Goal: Transaction & Acquisition: Obtain resource

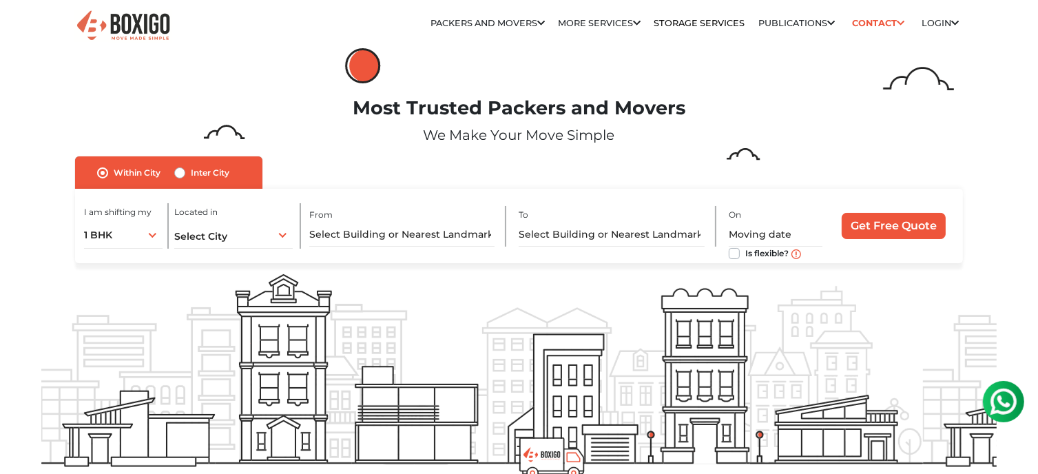
click at [178, 181] on div "Inter City" at bounding box center [201, 173] width 55 height 17
click at [191, 173] on label "Inter City" at bounding box center [210, 173] width 39 height 17
click at [180, 173] on input "Inter City" at bounding box center [179, 172] width 11 height 14
radio input "true"
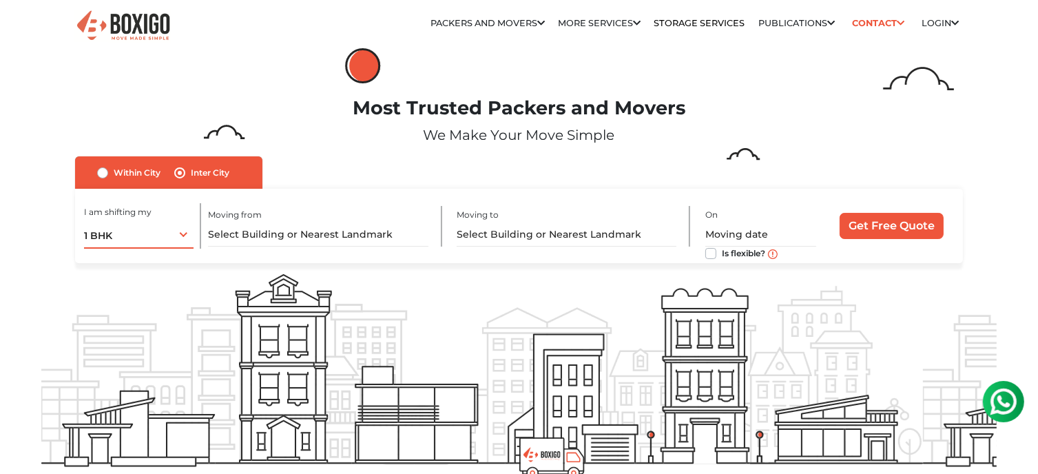
click at [186, 238] on div "1 BHK 1 BHK 2 BHK 3 BHK 3 + BHK FEW ITEMS" at bounding box center [139, 234] width 110 height 29
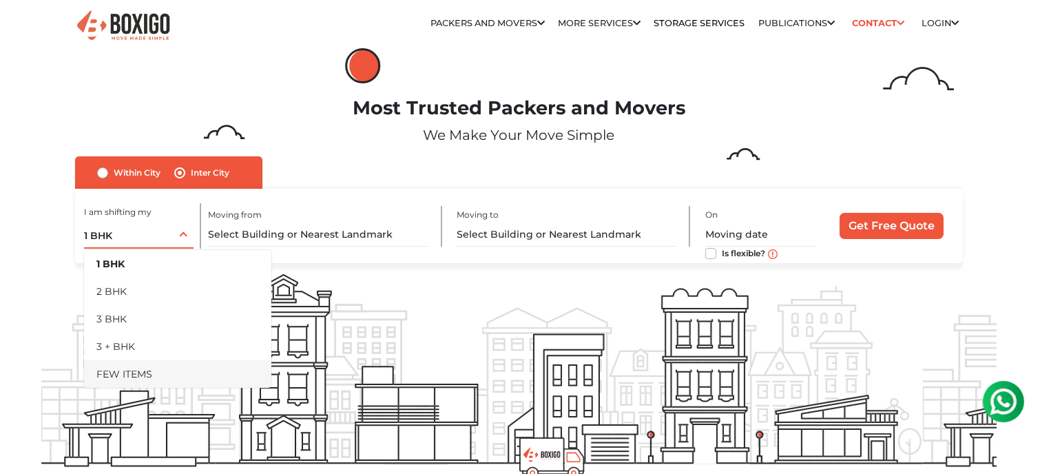
click at [121, 371] on li "FEW ITEMS" at bounding box center [177, 374] width 187 height 28
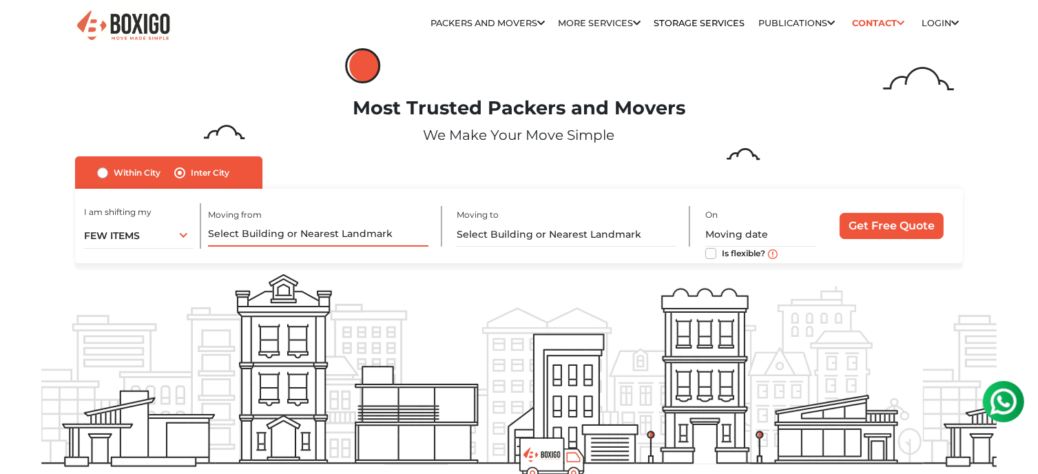
click at [249, 239] on input "text" at bounding box center [318, 234] width 220 height 24
type input "I"
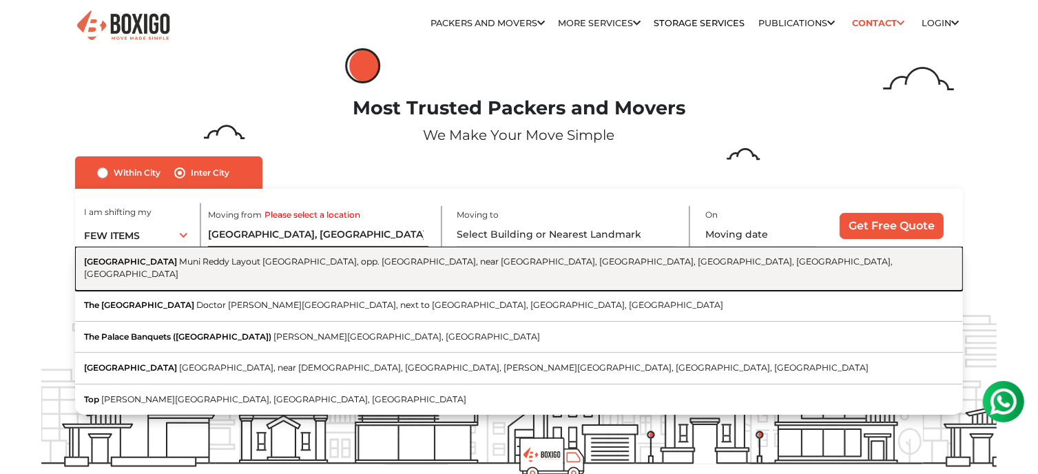
click at [308, 267] on span "Muni Reddy Layout [GEOGRAPHIC_DATA], opp. [GEOGRAPHIC_DATA], near [GEOGRAPHIC_D…" at bounding box center [488, 267] width 809 height 23
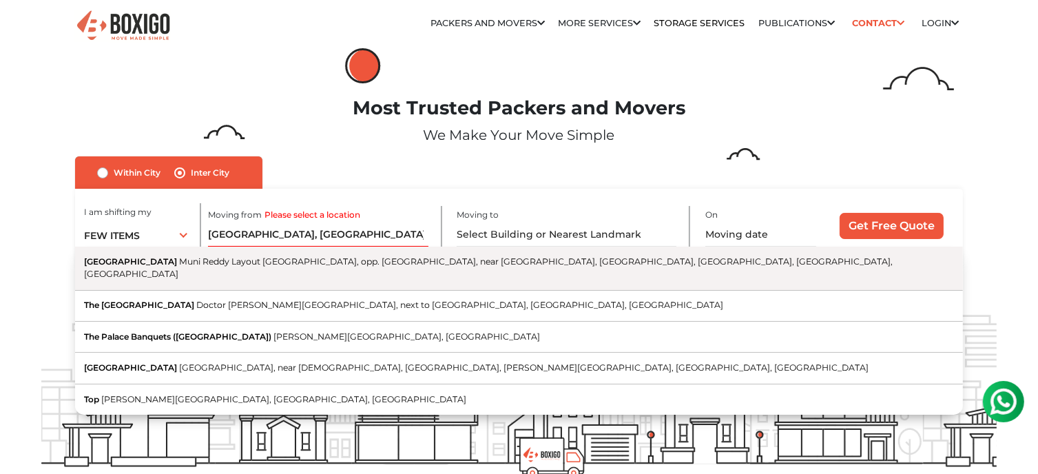
type input "[GEOGRAPHIC_DATA], [GEOGRAPHIC_DATA], opp. [GEOGRAPHIC_DATA], near [GEOGRAPHIC_…"
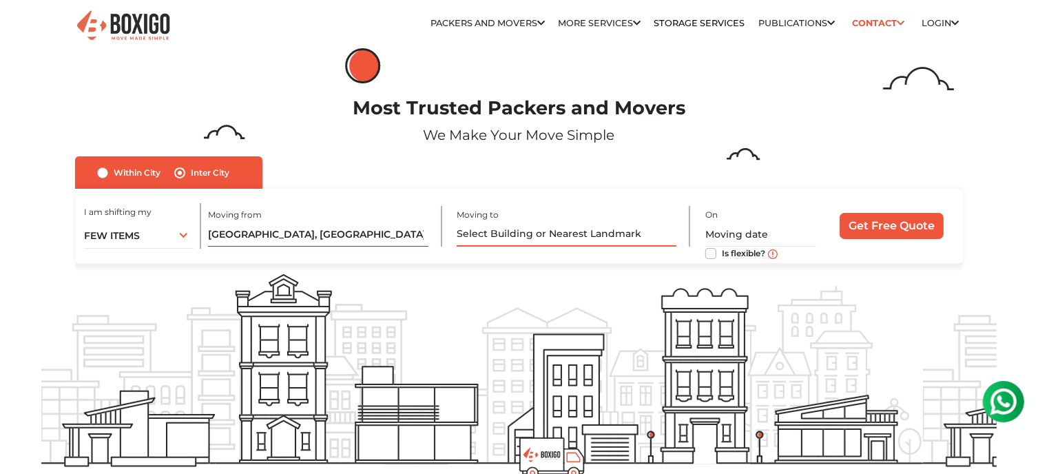
click at [511, 233] on input "text" at bounding box center [567, 234] width 220 height 24
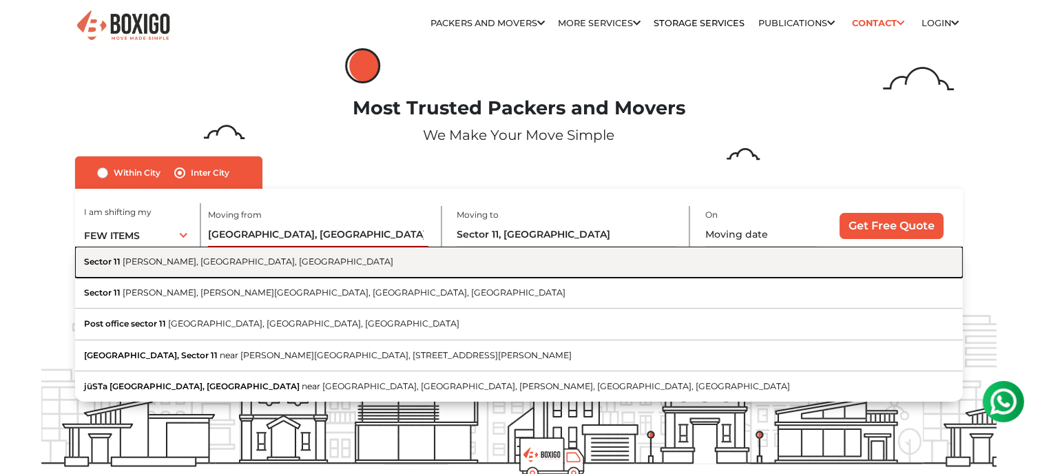
click at [179, 269] on button "Sector 11 [PERSON_NAME], [GEOGRAPHIC_DATA], [GEOGRAPHIC_DATA]" at bounding box center [519, 262] width 888 height 31
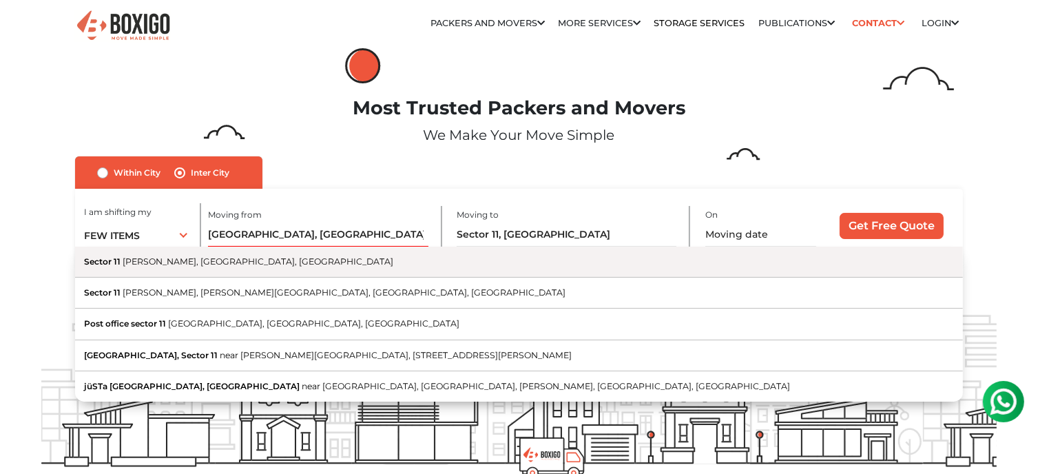
type input "Sector 11, [PERSON_NAME], [GEOGRAPHIC_DATA], [GEOGRAPHIC_DATA]"
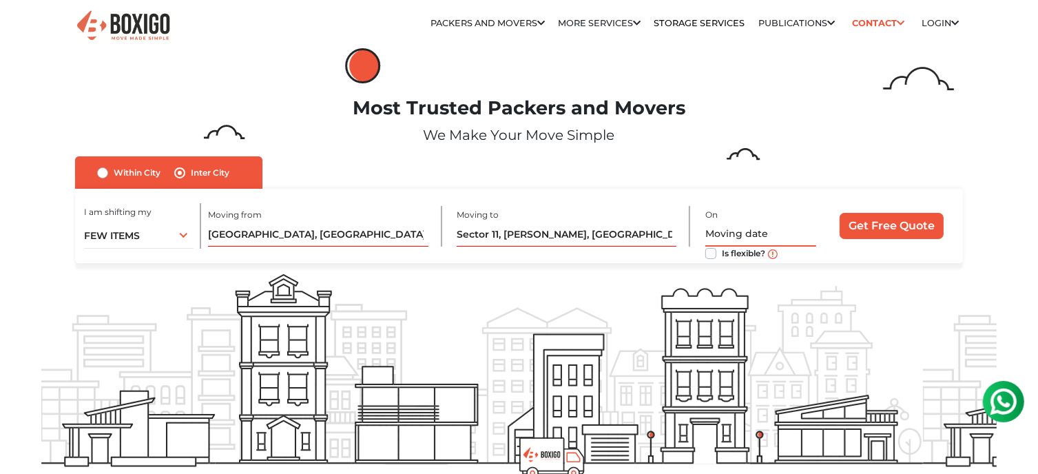
click at [749, 230] on input "text" at bounding box center [760, 234] width 111 height 24
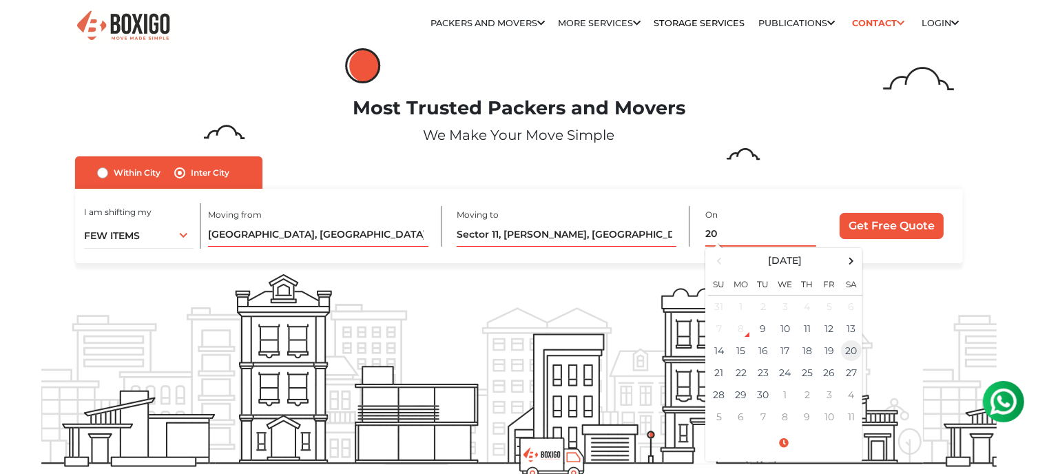
click at [851, 351] on td "20" at bounding box center [851, 351] width 22 height 22
click at [789, 438] on span at bounding box center [784, 443] width 152 height 24
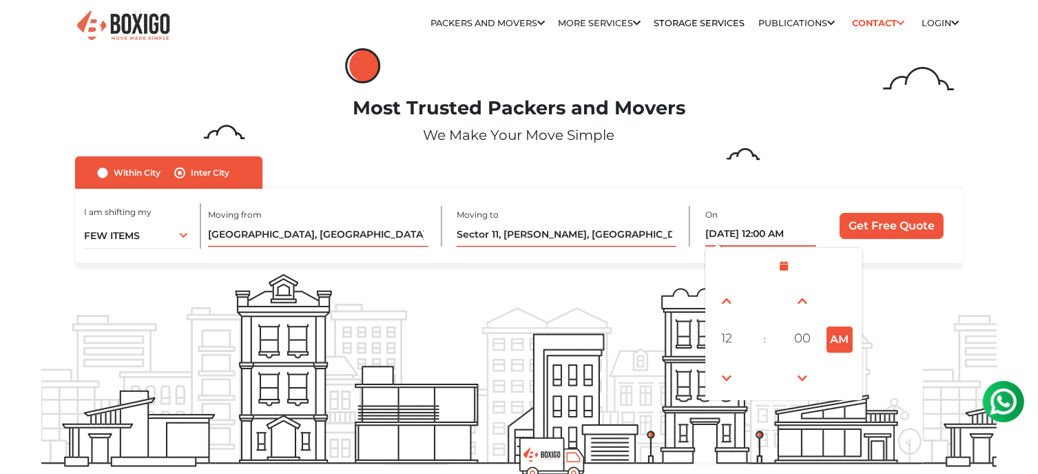
click at [841, 340] on button "AM" at bounding box center [840, 339] width 26 height 26
type input "[DATE] 12:00 PM"
click at [900, 230] on input "Get Free Quote" at bounding box center [892, 226] width 104 height 26
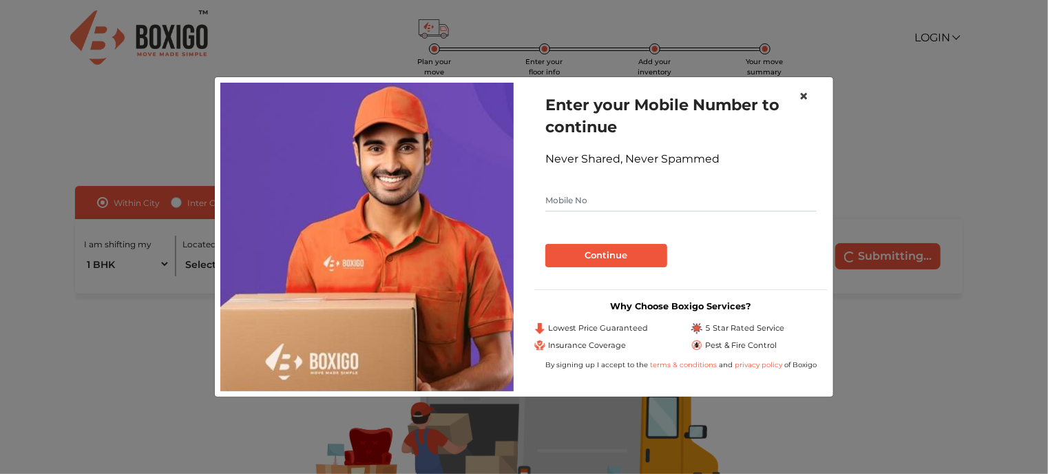
click at [806, 93] on span "×" at bounding box center [804, 96] width 10 height 20
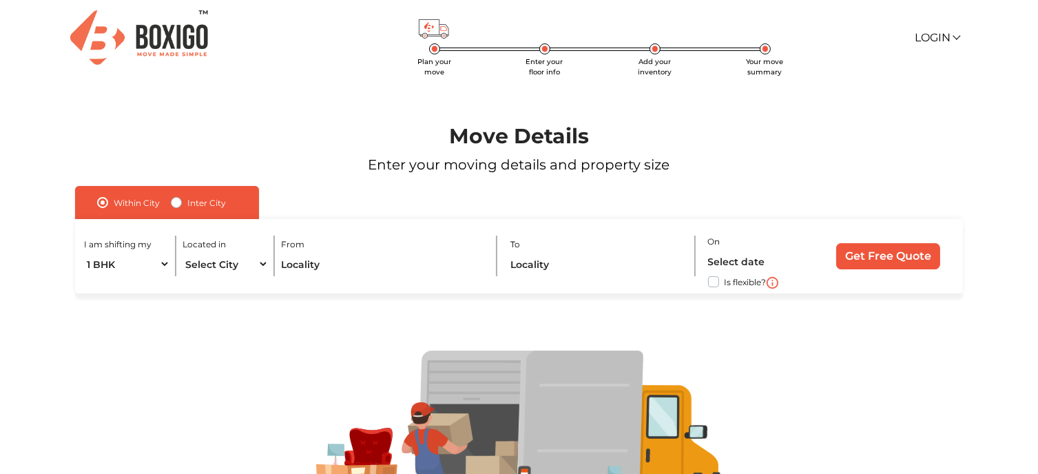
click at [187, 198] on label "Inter City" at bounding box center [206, 202] width 39 height 17
click at [176, 198] on input "Inter City" at bounding box center [176, 201] width 11 height 14
radio input "true"
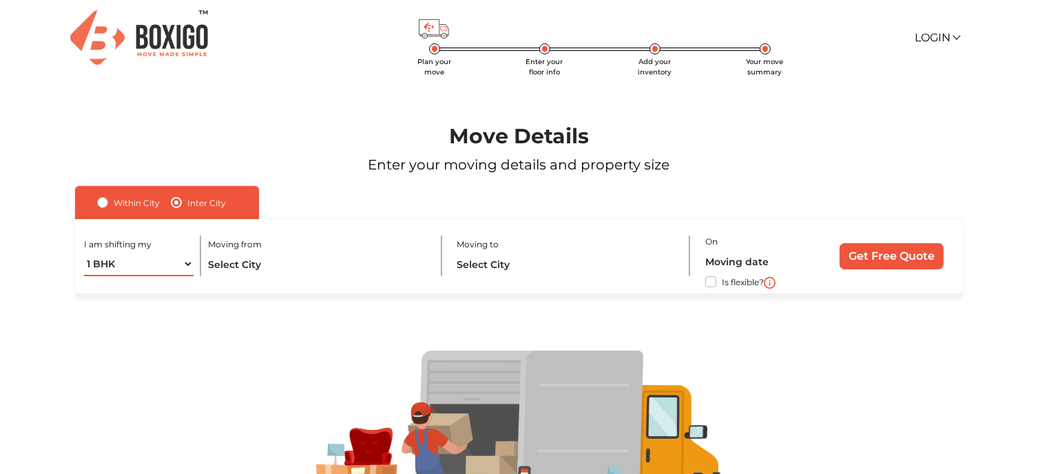
click at [146, 268] on select "1 BHK 2 BHK 3 BHK 3 + BHK FEW ITEMS" at bounding box center [139, 264] width 110 height 24
select select "FEW ITEMS"
click at [84, 253] on select "1 BHK 2 BHK 3 BHK 3 + BHK FEW ITEMS" at bounding box center [139, 264] width 110 height 24
click at [251, 264] on input "text" at bounding box center [318, 264] width 220 height 24
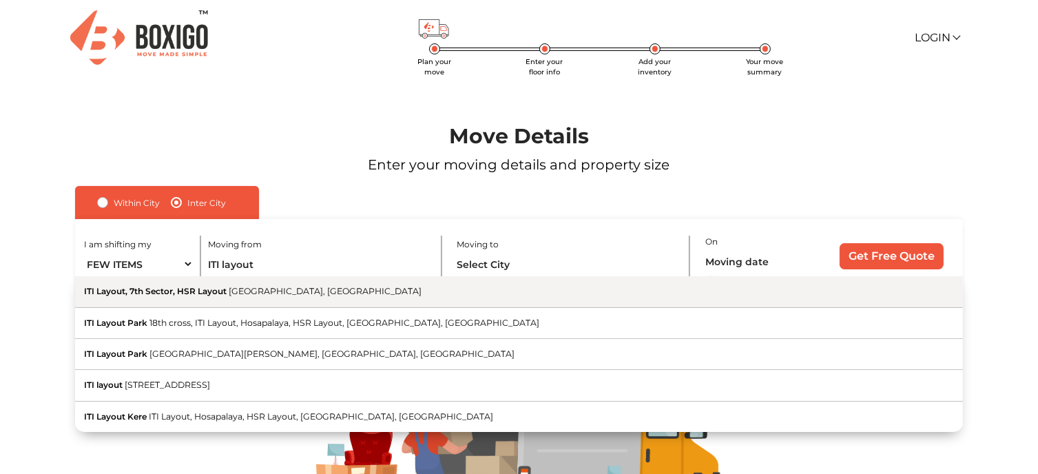
click at [207, 292] on span "ITI Layout, 7th Sector, HSR Layout" at bounding box center [155, 291] width 143 height 10
type input "ITI Layout, 7th Sector, HSR Layout, Bengaluru, Karnataka"
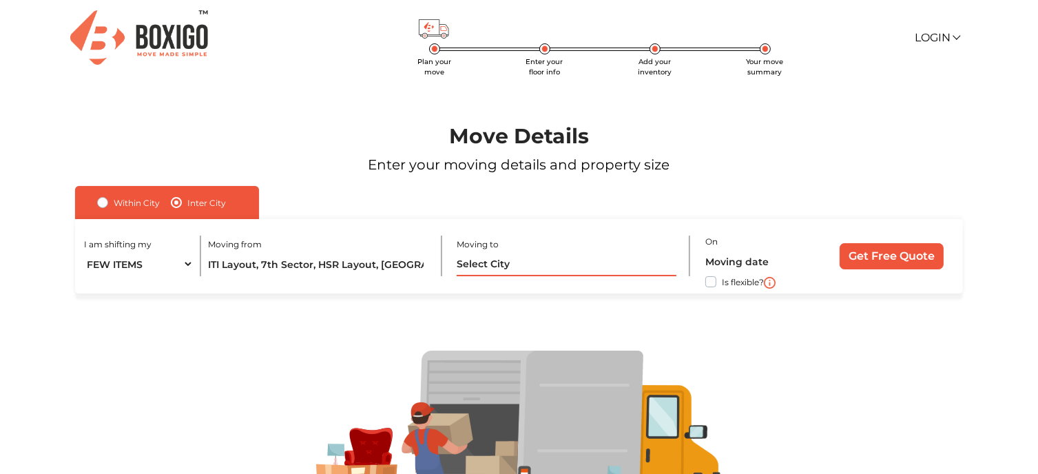
click at [479, 256] on input "text" at bounding box center [567, 264] width 220 height 24
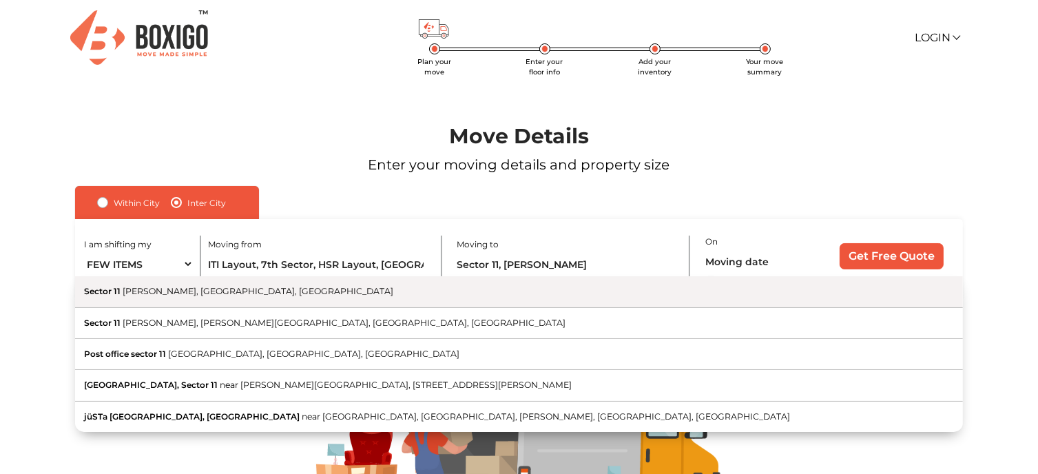
click at [211, 291] on span "[PERSON_NAME], [GEOGRAPHIC_DATA], [GEOGRAPHIC_DATA]" at bounding box center [258, 291] width 271 height 10
type input "Sector 11, [PERSON_NAME], [GEOGRAPHIC_DATA], [GEOGRAPHIC_DATA]"
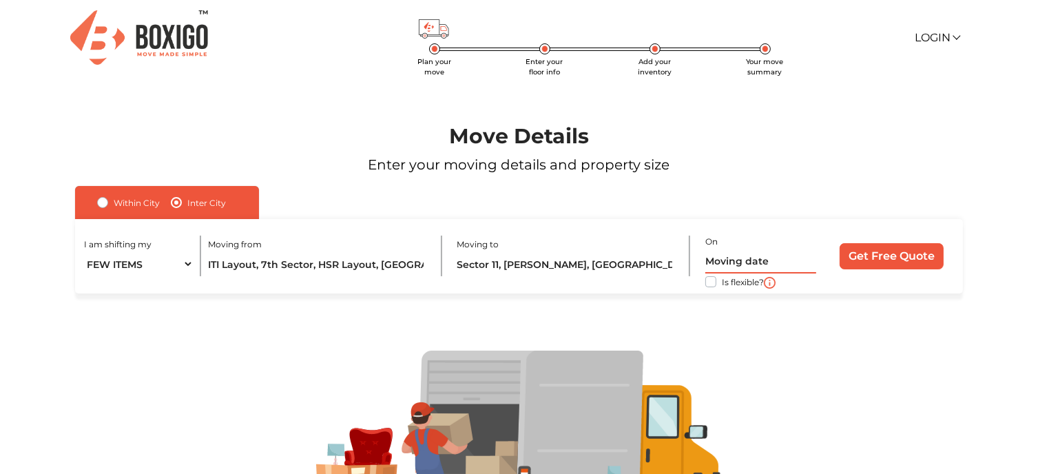
click at [763, 257] on input "text" at bounding box center [760, 261] width 111 height 24
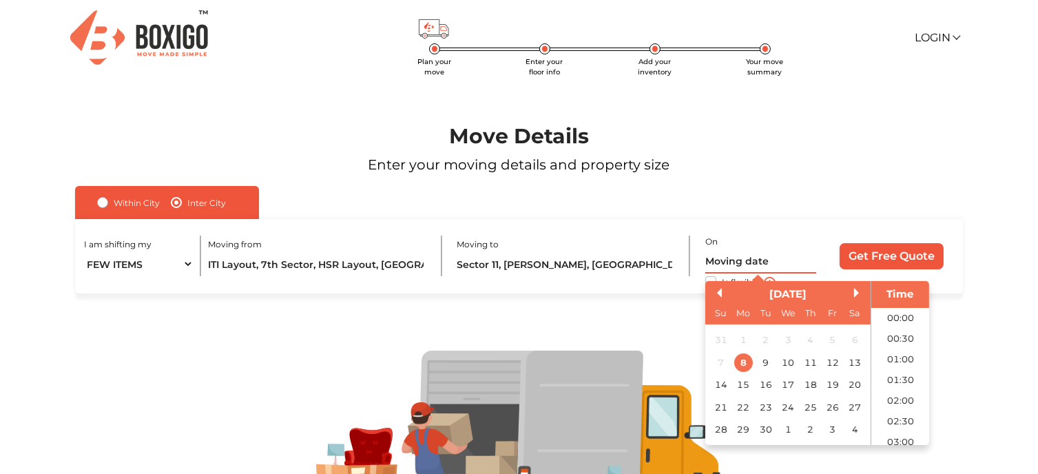
scroll to position [437, 0]
click at [853, 384] on div "20" at bounding box center [855, 384] width 19 height 19
click at [902, 375] on li "13:00" at bounding box center [900, 372] width 59 height 21
type input "20/09/2025 1:00 PM"
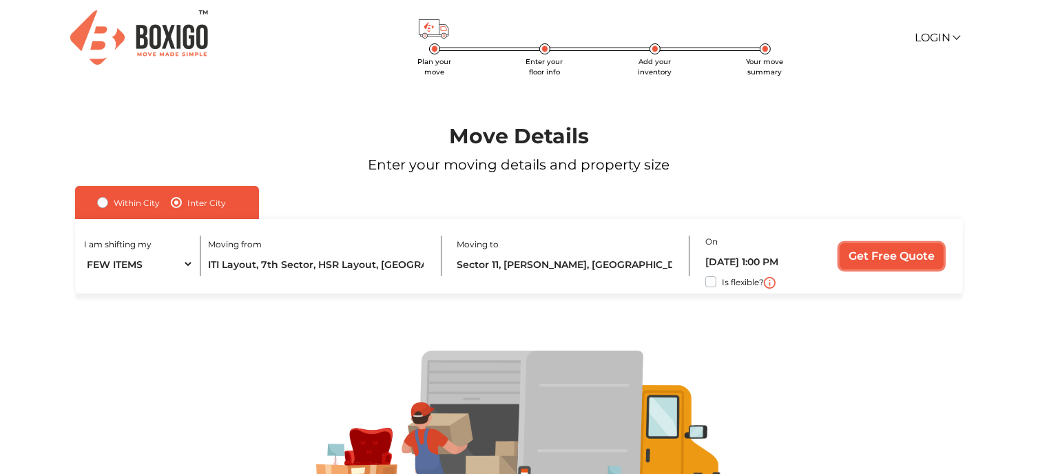
click at [875, 260] on input "Get Free Quote" at bounding box center [892, 256] width 104 height 26
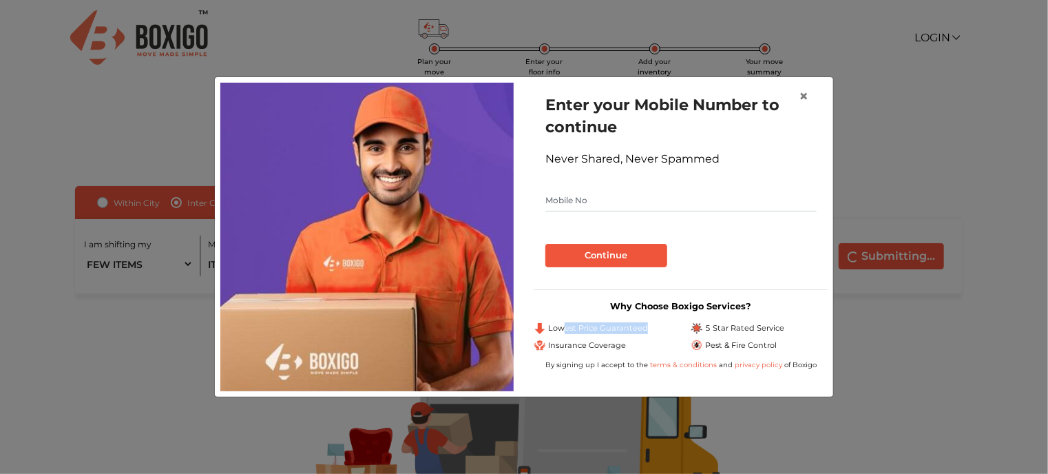
drag, startPoint x: 563, startPoint y: 327, endPoint x: 645, endPoint y: 331, distance: 81.3
click at [645, 331] on div "Lowest Price Guaranteed" at bounding box center [602, 328] width 136 height 12
drag, startPoint x: 711, startPoint y: 346, endPoint x: 798, endPoint y: 339, distance: 87.7
click at [798, 340] on div "Pest & Fire Control" at bounding box center [760, 346] width 136 height 12
click at [767, 347] on span "Pest & Fire Control" at bounding box center [741, 346] width 72 height 12
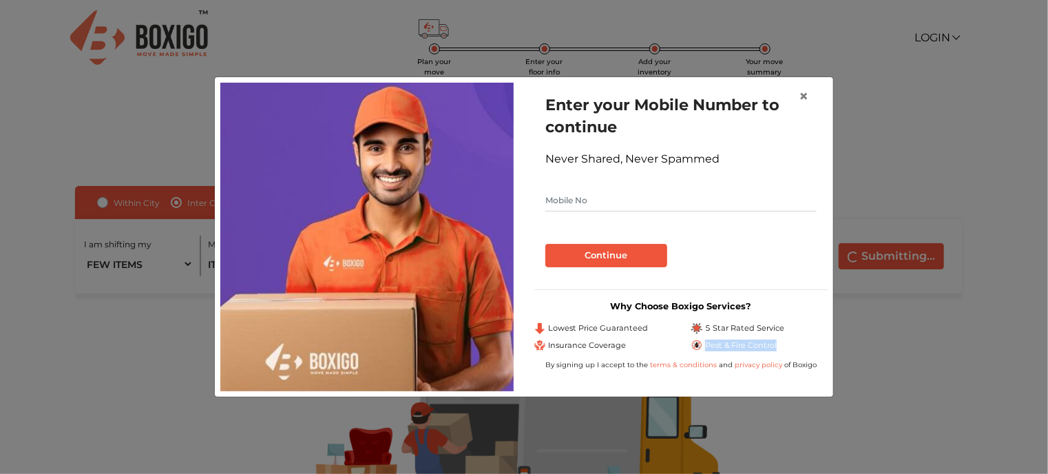
drag, startPoint x: 781, startPoint y: 346, endPoint x: 704, endPoint y: 345, distance: 77.1
click at [704, 345] on div "Pest & Fire Control" at bounding box center [760, 346] width 136 height 12
click at [577, 203] on input "text" at bounding box center [681, 200] width 271 height 22
type input "8769294330"
click at [613, 253] on button "Continue" at bounding box center [607, 255] width 122 height 23
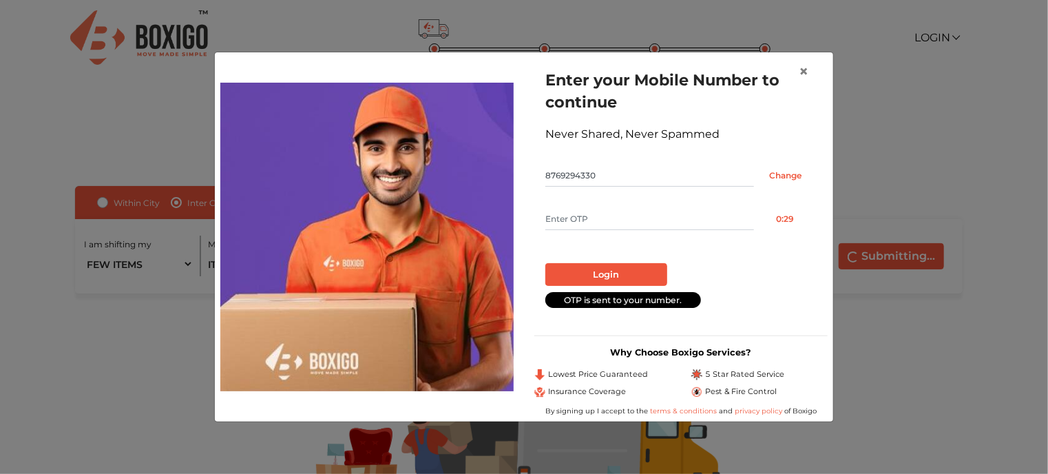
click at [605, 218] on input "text" at bounding box center [650, 219] width 209 height 22
type input "4919"
click at [611, 272] on button "Login" at bounding box center [607, 274] width 122 height 23
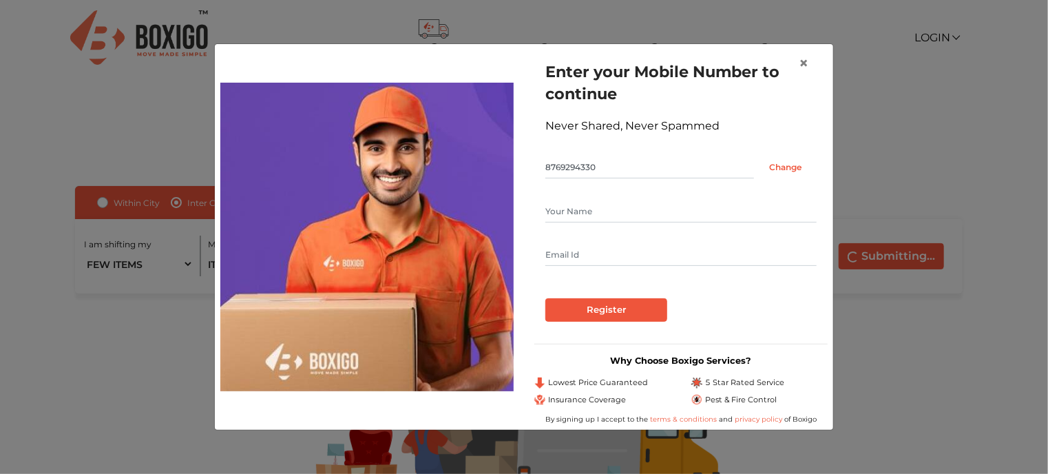
click at [609, 217] on input "text" at bounding box center [681, 211] width 271 height 22
type input "Rohan Sen"
type input "rohansen2507@gmail.com"
click at [546, 298] on input "Register" at bounding box center [607, 309] width 122 height 23
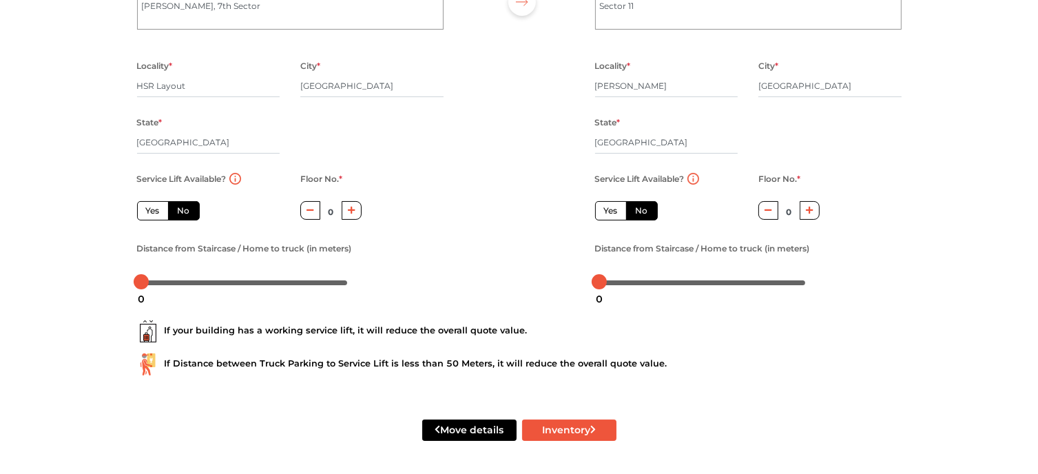
scroll to position [180, 0]
drag, startPoint x: 147, startPoint y: 282, endPoint x: 118, endPoint y: 281, distance: 28.3
click at [118, 281] on div "Plan your move Enter your floor info Add your inventory Your move summary My Mo…" at bounding box center [519, 148] width 1038 height 652
click at [360, 205] on button "button" at bounding box center [352, 210] width 20 height 19
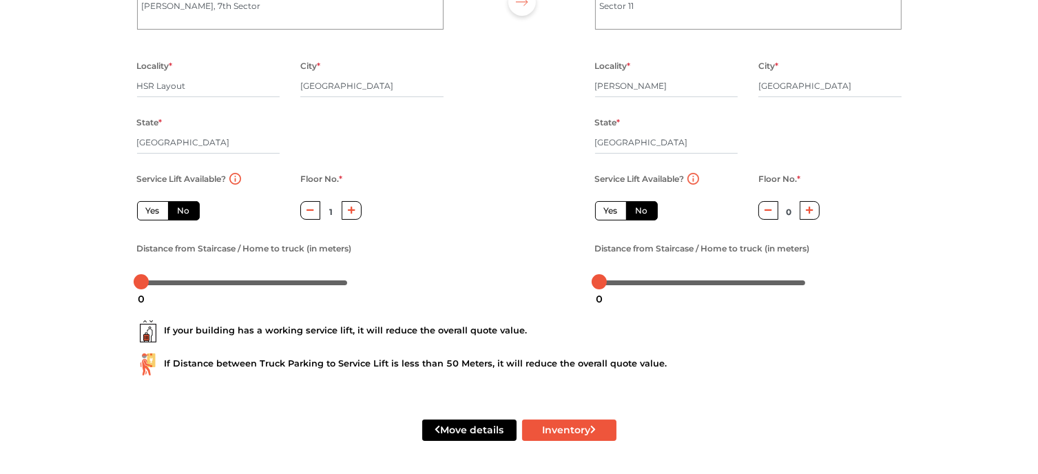
type input "2"
click at [584, 435] on button "Inventory" at bounding box center [569, 429] width 94 height 21
radio input "true"
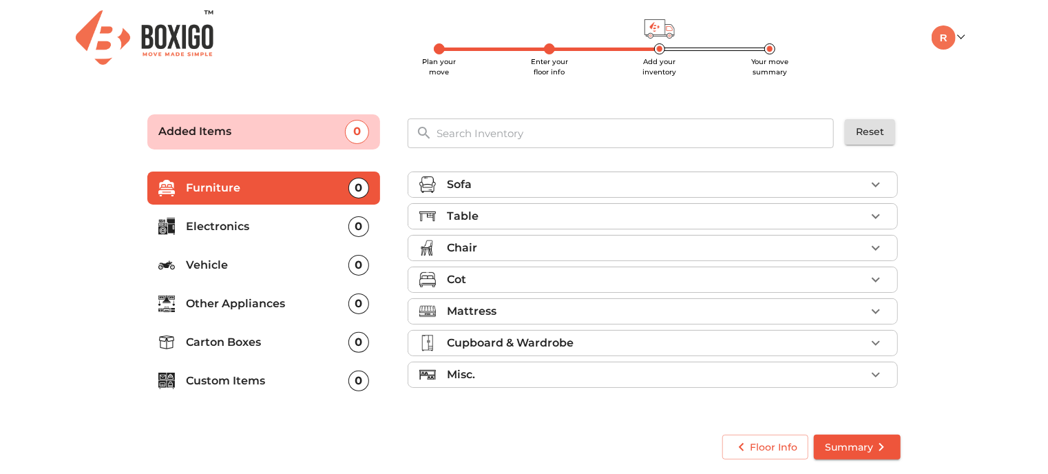
click at [479, 247] on div "Chair" at bounding box center [656, 248] width 419 height 17
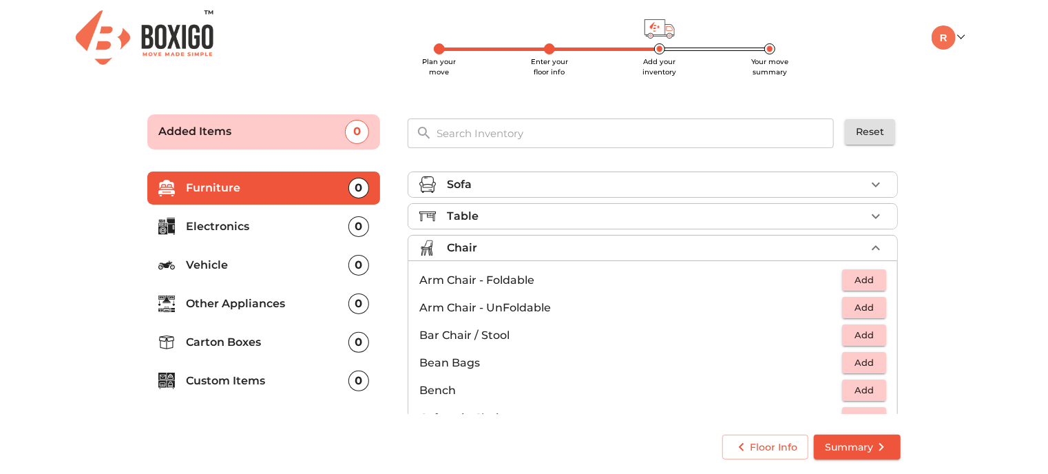
click at [468, 134] on input "text" at bounding box center [635, 133] width 415 height 30
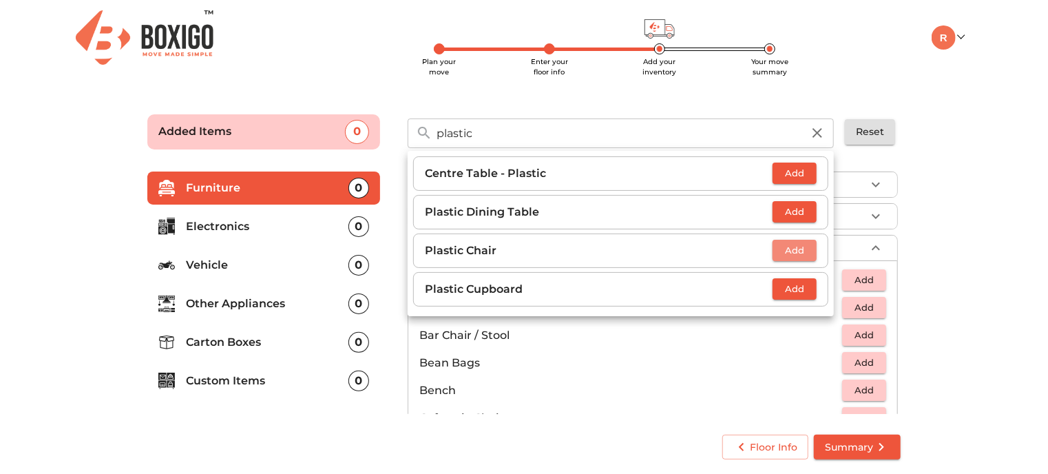
click at [796, 250] on span "Add" at bounding box center [795, 250] width 30 height 16
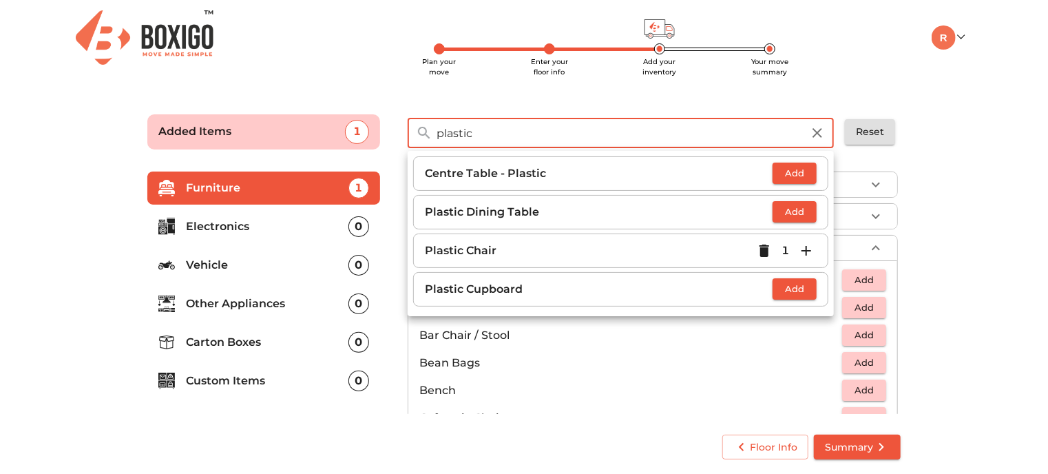
drag, startPoint x: 479, startPoint y: 133, endPoint x: 419, endPoint y: 129, distance: 60.7
click at [419, 129] on div "plastic ​" at bounding box center [621, 133] width 426 height 30
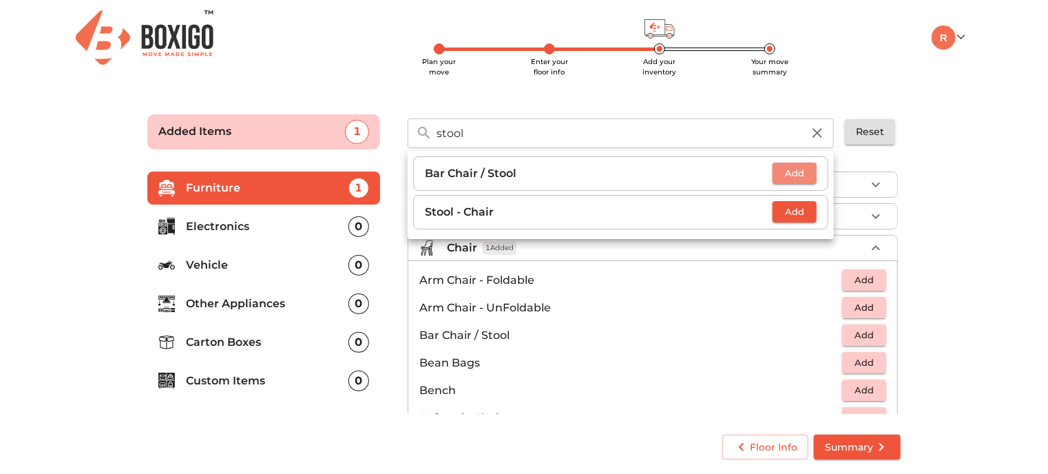
click at [794, 180] on span "Add" at bounding box center [795, 173] width 30 height 16
click at [807, 176] on icon "button" at bounding box center [807, 174] width 10 height 10
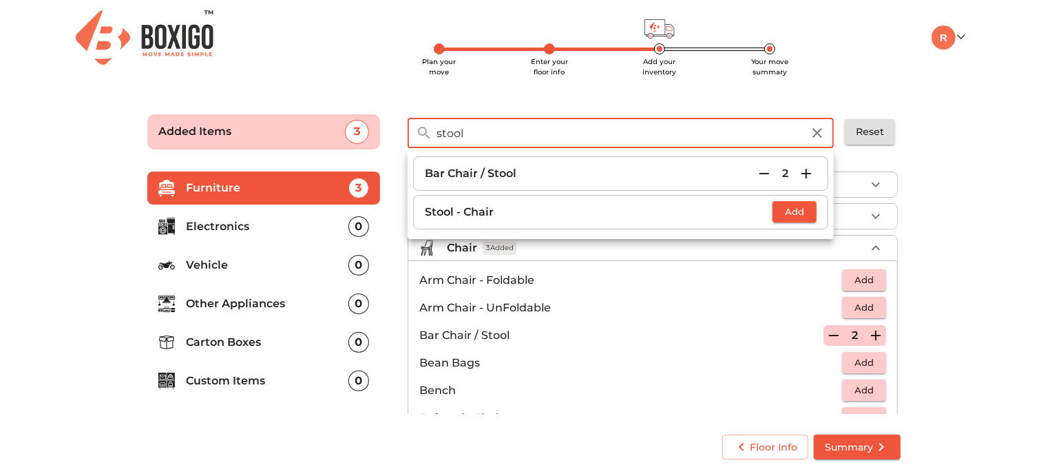
drag, startPoint x: 478, startPoint y: 129, endPoint x: 430, endPoint y: 130, distance: 48.2
click at [430, 130] on div "stool ​" at bounding box center [621, 133] width 426 height 30
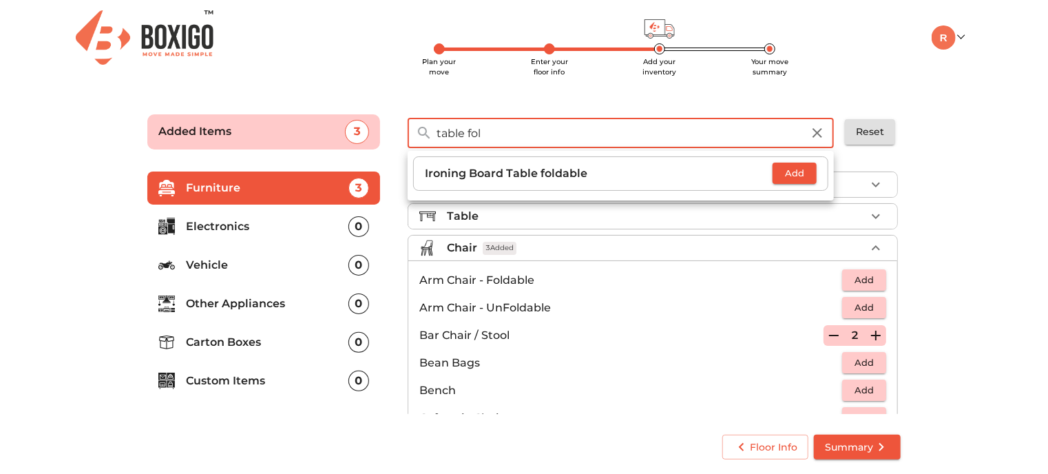
drag, startPoint x: 508, startPoint y: 134, endPoint x: 353, endPoint y: 107, distance: 157.4
click at [353, 107] on div "Added Items 3 table fol ​ Ironing Board Table foldable Add Reset" at bounding box center [524, 127] width 781 height 65
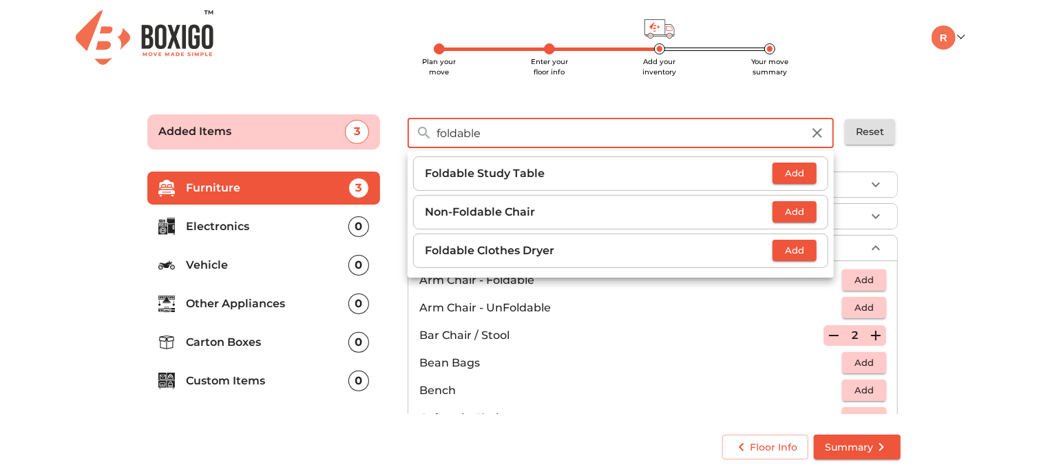
type input "foldable"
click at [807, 169] on span "Add" at bounding box center [795, 173] width 30 height 16
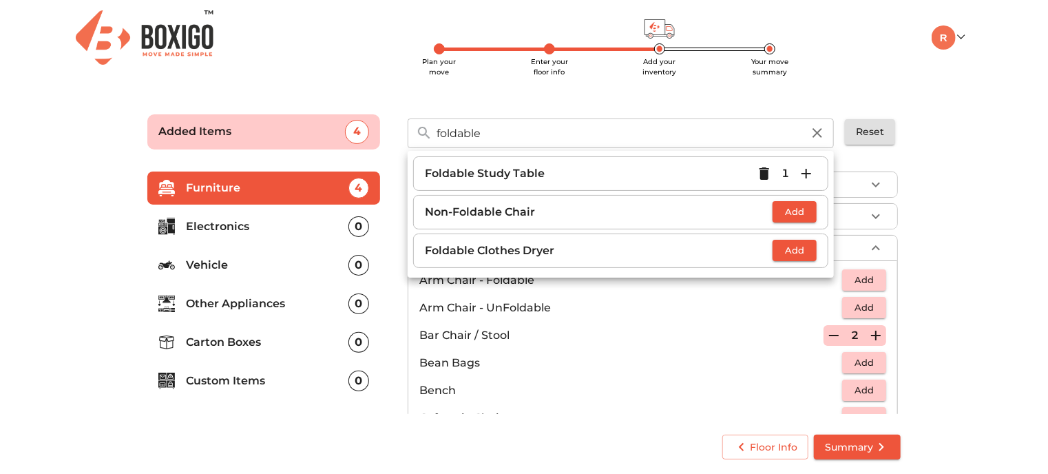
click at [807, 172] on icon "button" at bounding box center [806, 173] width 17 height 17
click at [958, 211] on main "Plan your move Enter your floor info Add your inventory Your move summary Added…" at bounding box center [524, 284] width 1048 height 379
click at [818, 136] on icon "button" at bounding box center [817, 133] width 17 height 17
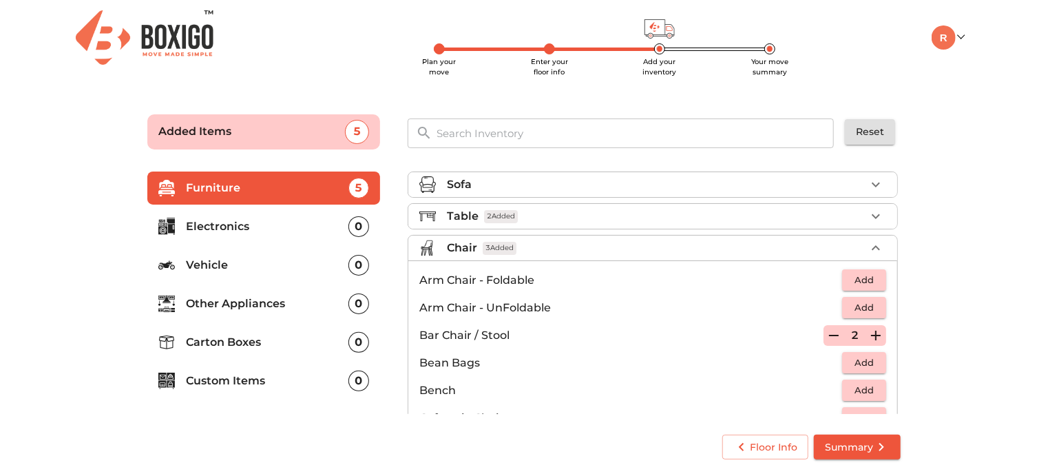
click at [534, 132] on input "text" at bounding box center [635, 133] width 415 height 30
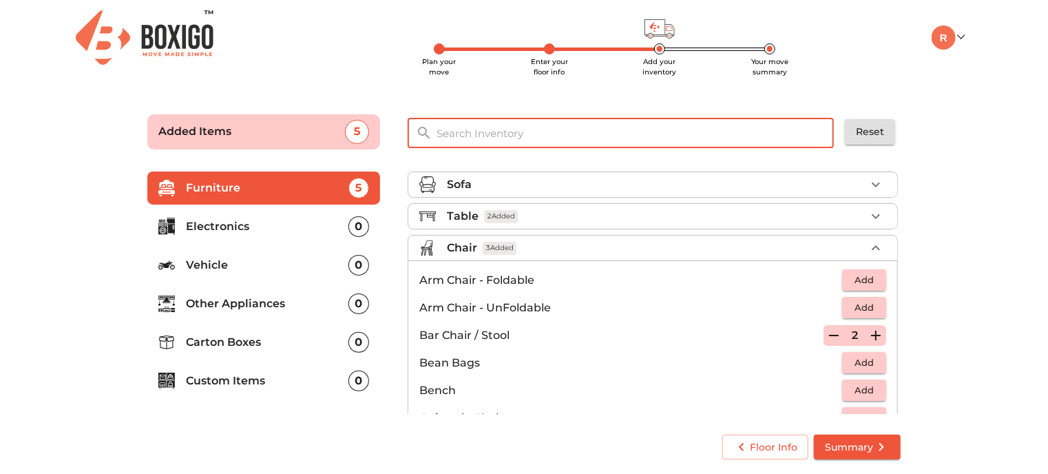
click at [278, 339] on p "Carton Boxes" at bounding box center [267, 342] width 163 height 17
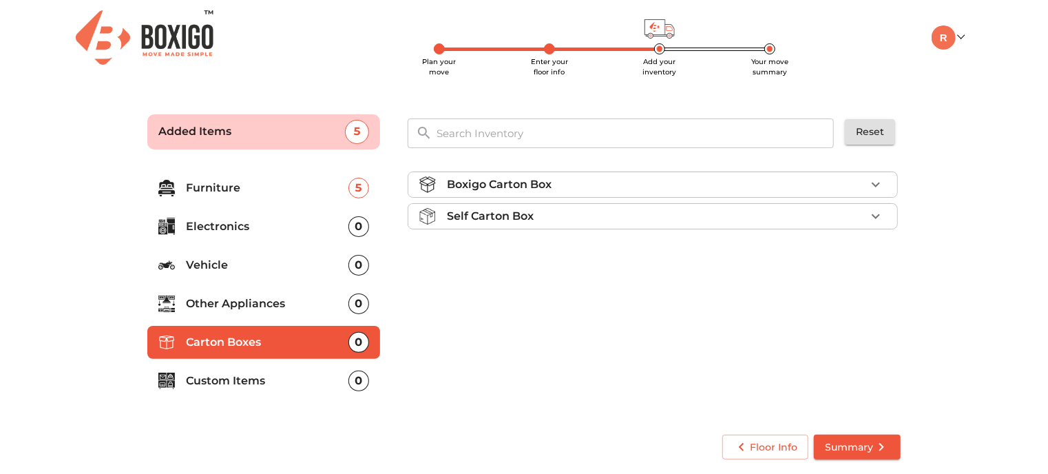
click at [552, 180] on p "Boxigo Carton Box" at bounding box center [499, 184] width 105 height 17
click at [548, 251] on div "Self Carton Box" at bounding box center [656, 255] width 419 height 17
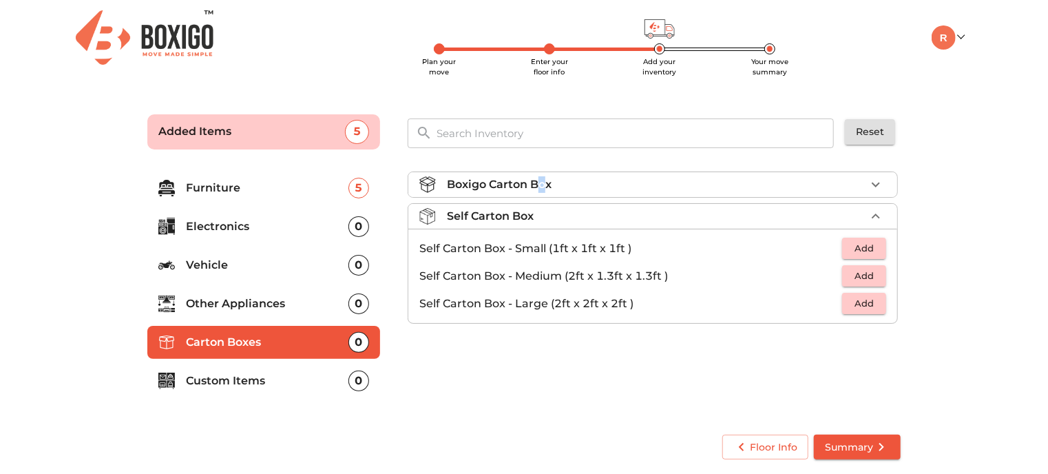
click at [543, 183] on p "Boxigo Carton Box" at bounding box center [499, 184] width 105 height 17
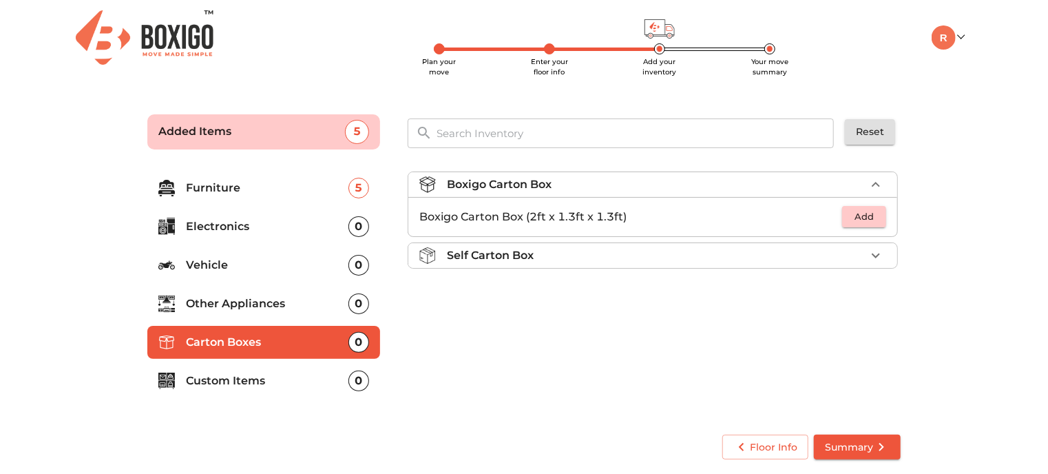
click at [585, 247] on div "Self Carton Box" at bounding box center [656, 255] width 419 height 17
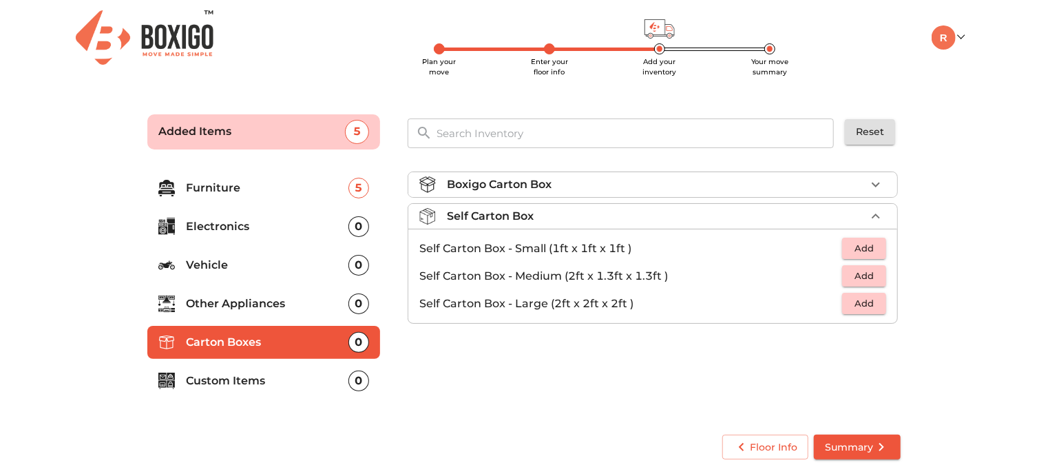
click at [871, 291] on li "Self Carton Box - Large (2ft x 2ft x 2ft ) Add" at bounding box center [652, 304] width 489 height 28
click at [874, 301] on span "Add" at bounding box center [864, 303] width 30 height 16
click at [866, 303] on button "button" at bounding box center [876, 303] width 21 height 21
click at [870, 296] on icon "button" at bounding box center [876, 303] width 17 height 17
click at [875, 303] on icon "button" at bounding box center [876, 304] width 10 height 10
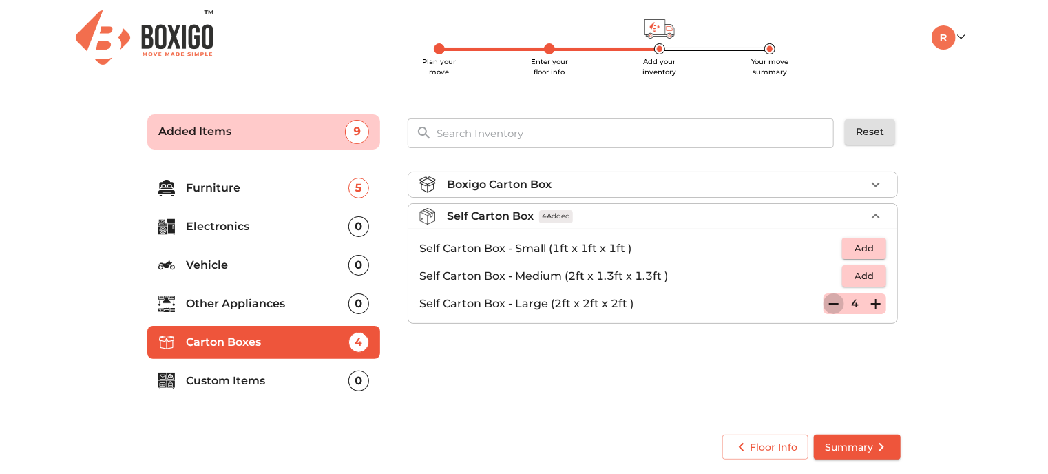
click at [834, 303] on icon "button" at bounding box center [834, 303] width 10 height 1
click at [934, 315] on main "Plan your move Enter your floor info Add your inventory Your move summary Added…" at bounding box center [524, 284] width 1048 height 379
click at [577, 189] on div "Boxigo Carton Box" at bounding box center [656, 184] width 419 height 17
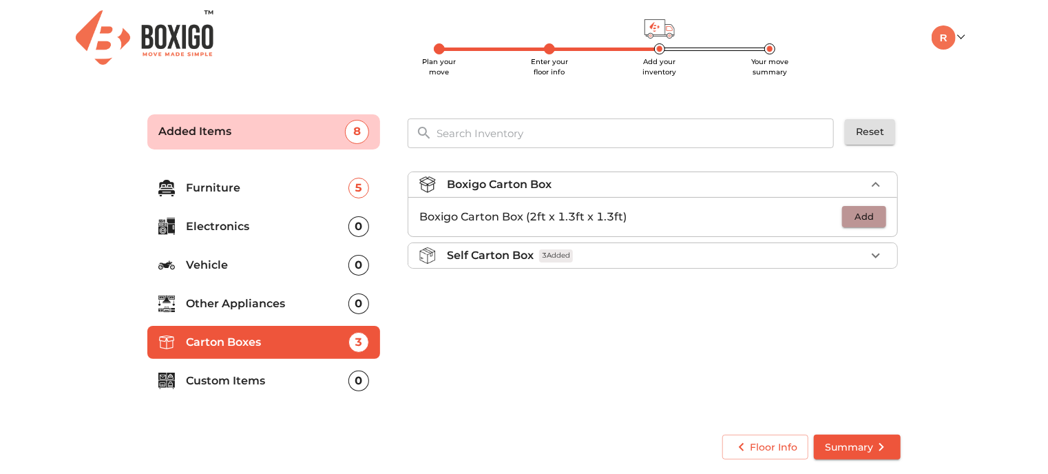
click at [876, 216] on span "Add" at bounding box center [864, 217] width 30 height 16
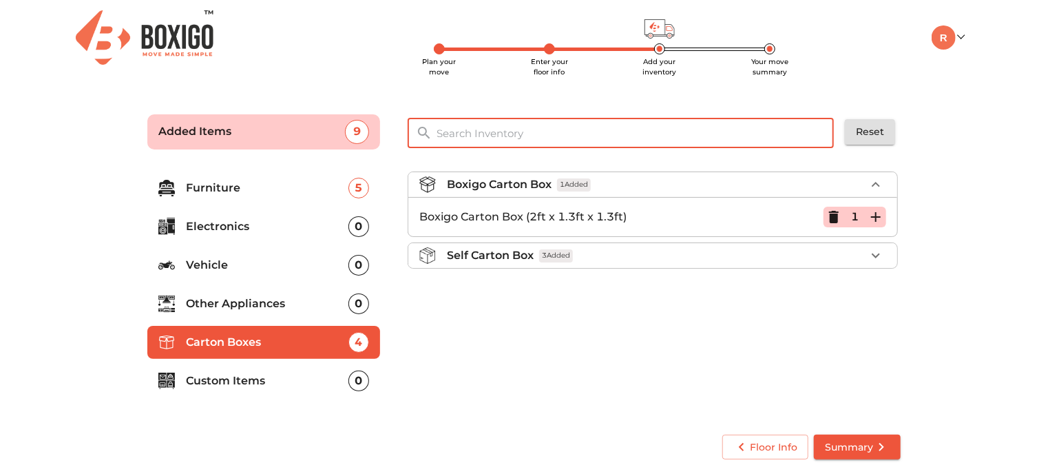
click at [484, 132] on input "text" at bounding box center [635, 133] width 415 height 30
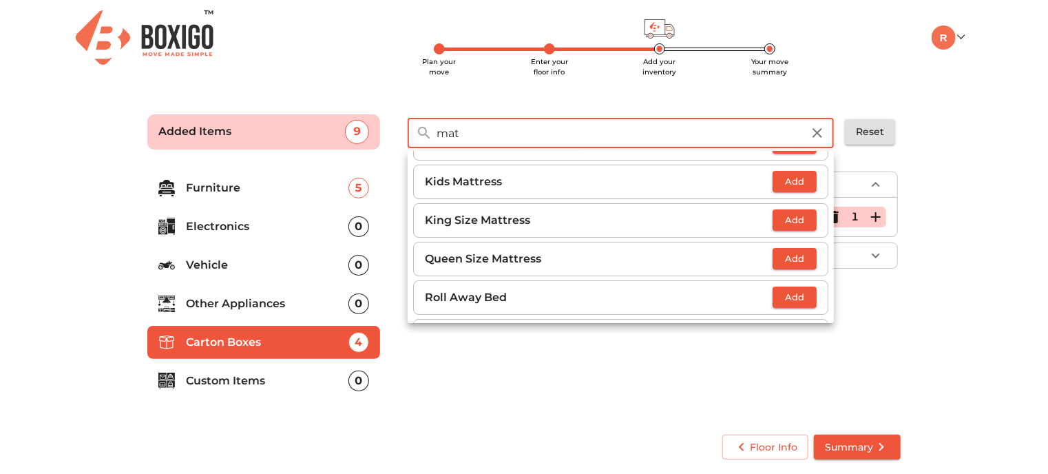
scroll to position [138, 0]
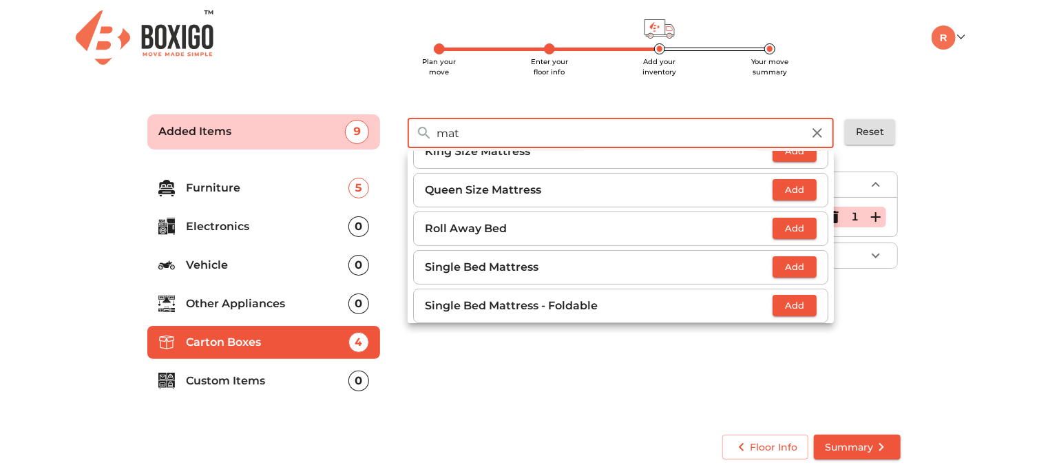
type input "mat"
click at [789, 300] on span "Add" at bounding box center [795, 306] width 30 height 16
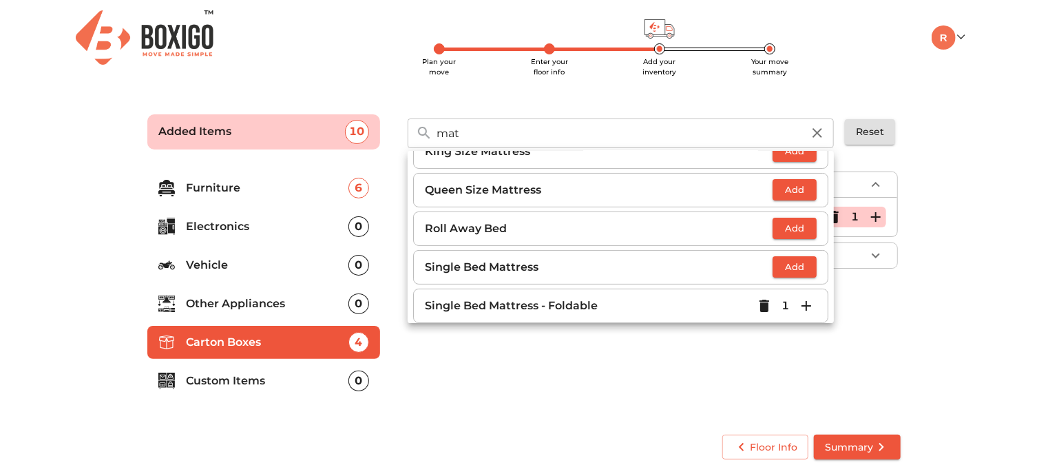
click at [802, 304] on icon "button" at bounding box center [807, 306] width 10 height 10
click at [967, 331] on main "Plan your move Enter your floor info Add your inventory Your move summary Added…" at bounding box center [524, 284] width 1048 height 379
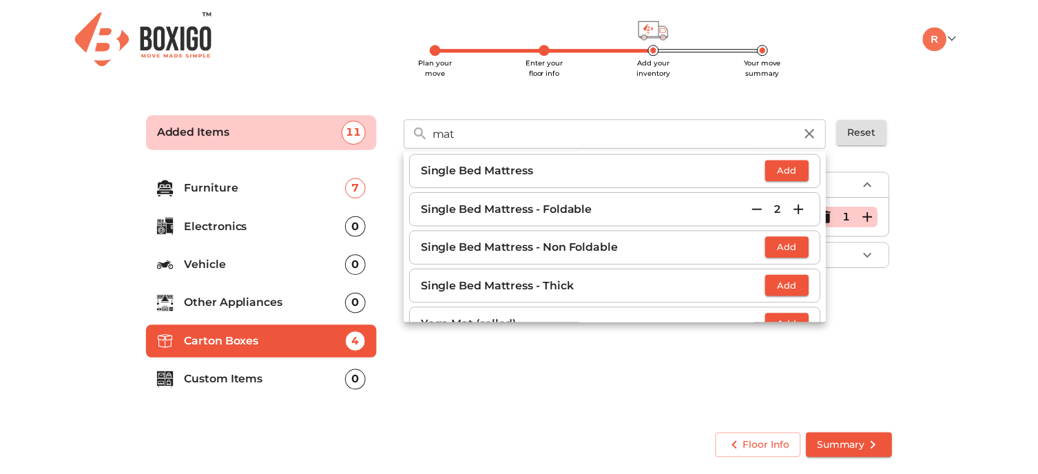
scroll to position [260, 0]
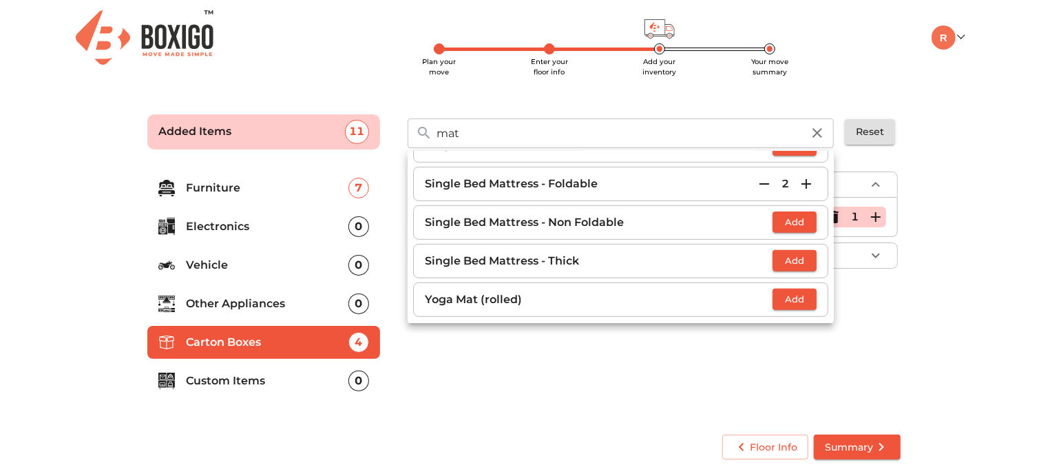
click at [558, 409] on div "Boxigo Carton Box 1 Added Boxigo Carton Box (2ft x 1.3ft x 1.3ft) 1 Self Carton…" at bounding box center [654, 290] width 504 height 260
click at [820, 134] on icon "button" at bounding box center [818, 133] width 10 height 10
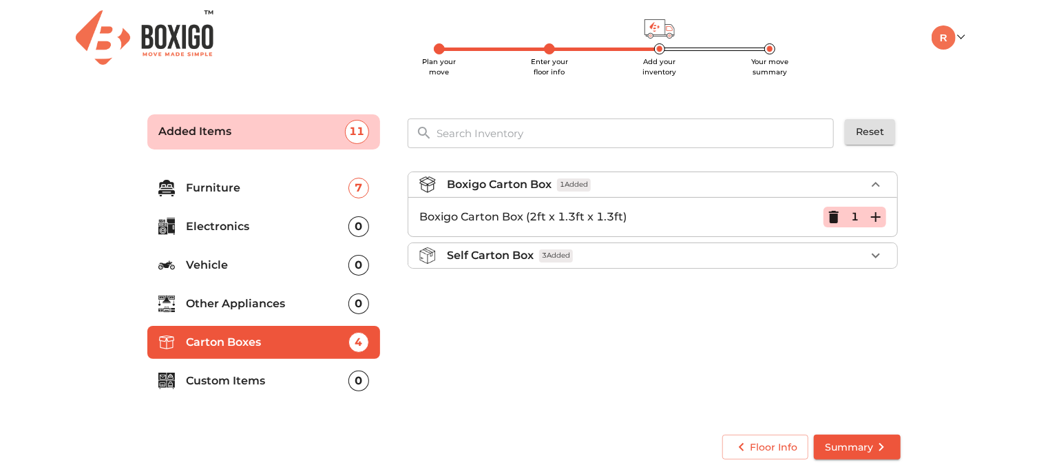
click at [508, 142] on input "text" at bounding box center [635, 133] width 415 height 30
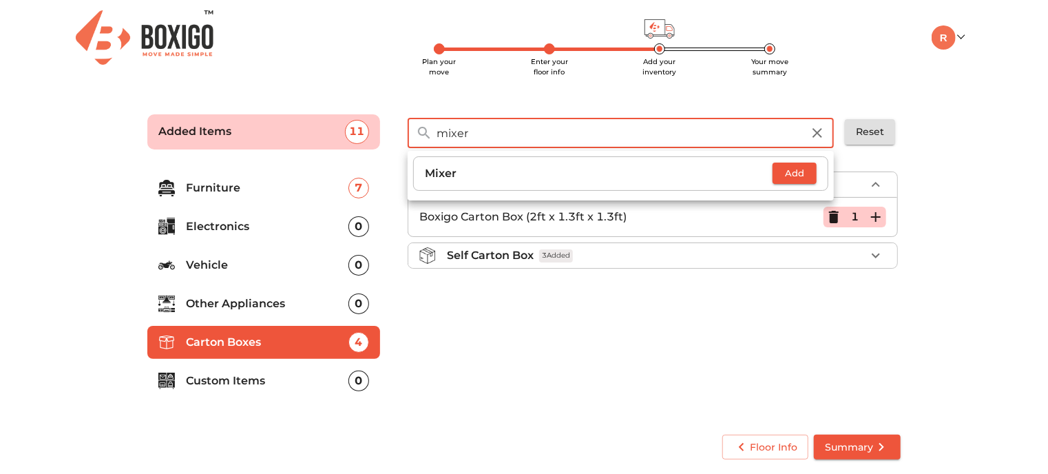
type input "mixer"
click at [455, 173] on p "Mixer" at bounding box center [599, 173] width 348 height 17
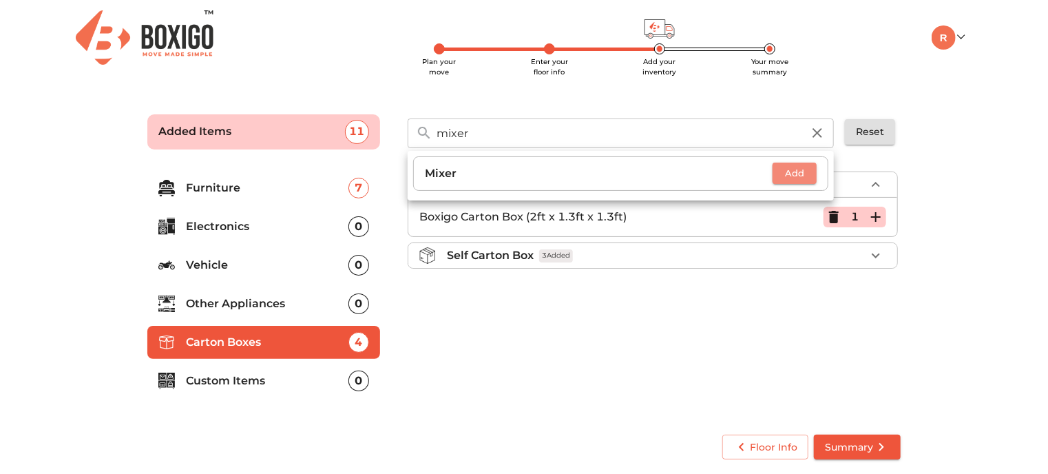
click at [803, 177] on span "Add" at bounding box center [795, 173] width 30 height 16
click at [710, 305] on div "Boxigo Carton Box 1 Added Boxigo Carton Box (2ft x 1.3ft x 1.3ft) 1 Self Carton…" at bounding box center [654, 290] width 504 height 260
click at [825, 132] on icon "button" at bounding box center [817, 133] width 17 height 17
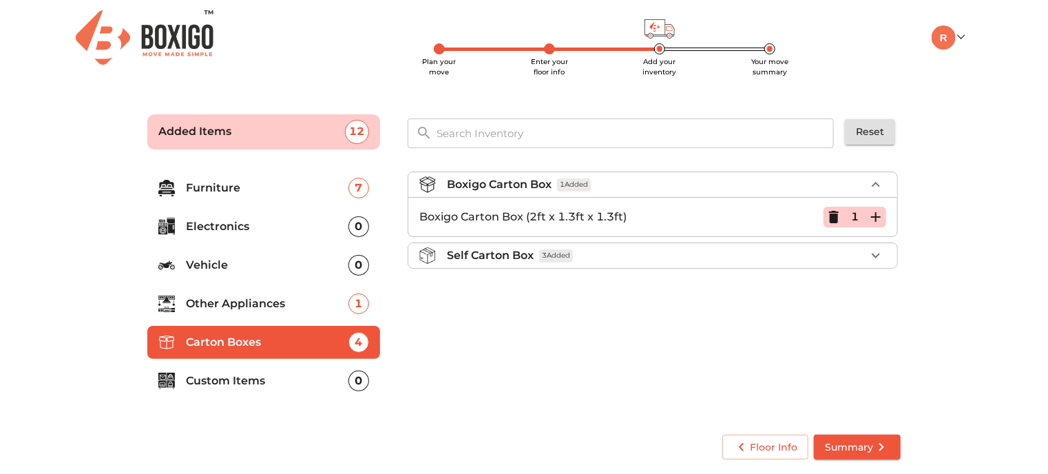
click at [871, 442] on span "Summary" at bounding box center [857, 447] width 65 height 17
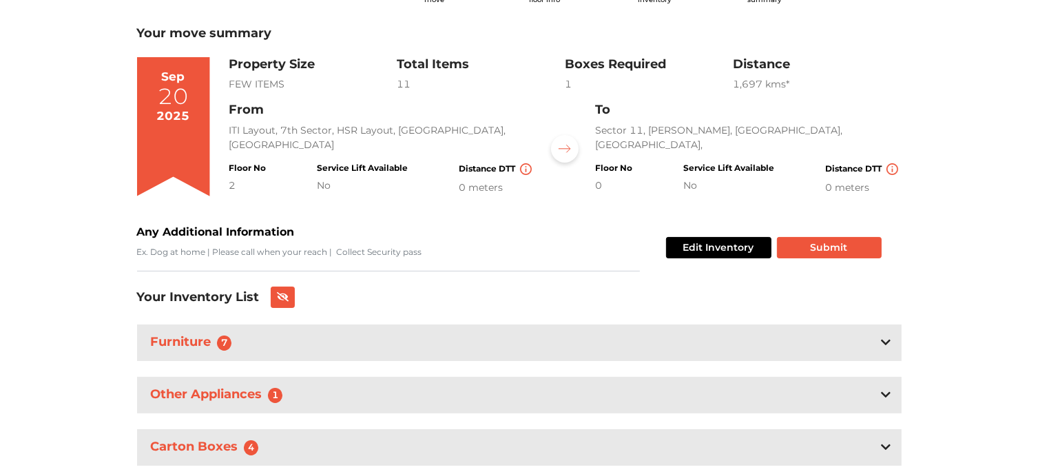
scroll to position [113, 0]
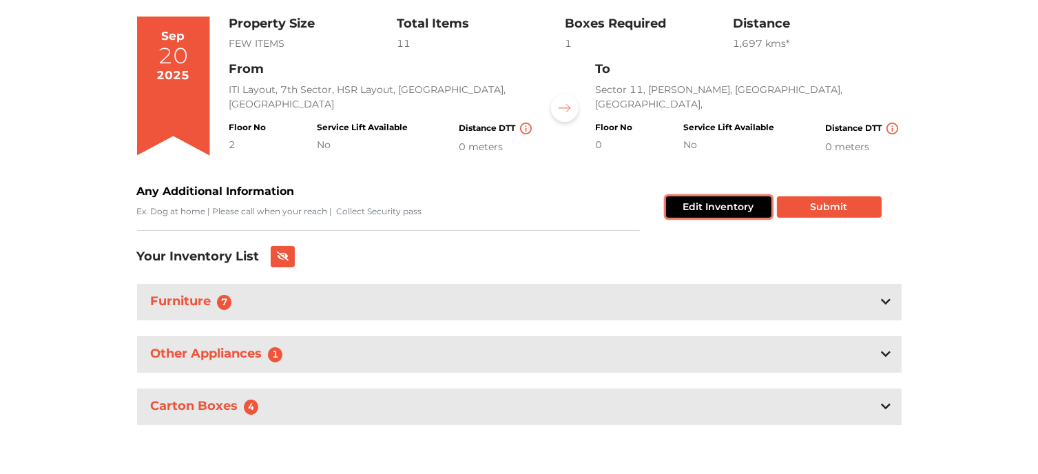
click at [729, 197] on button "Edit Inventory" at bounding box center [718, 206] width 105 height 21
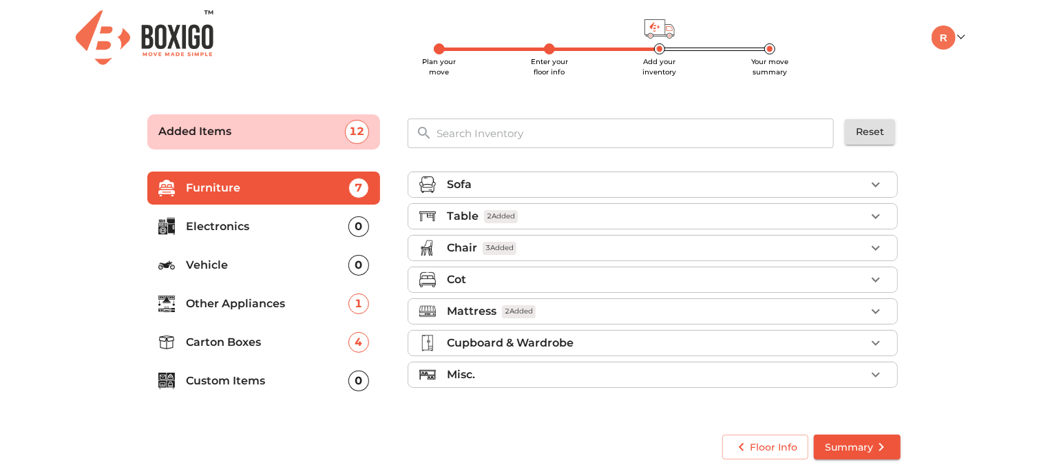
click at [225, 220] on p "Electronics" at bounding box center [267, 226] width 163 height 17
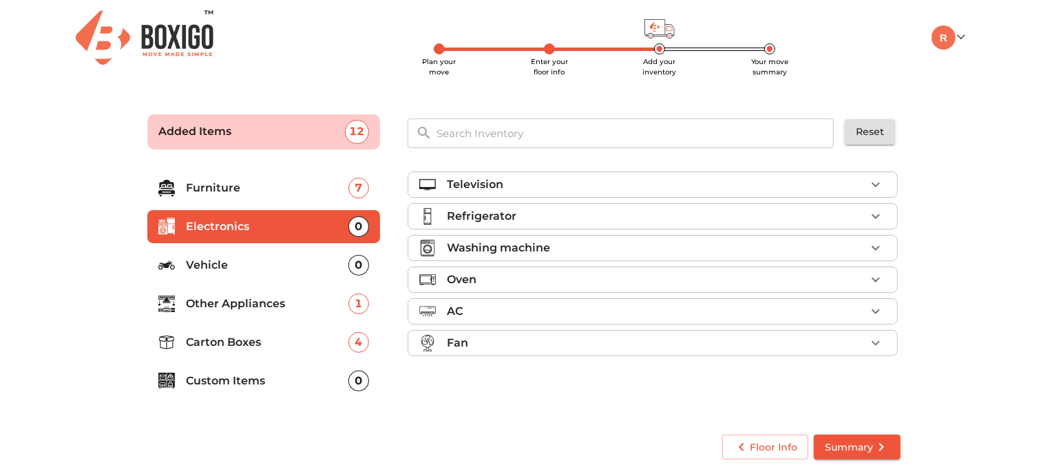
click at [218, 304] on p "Other Appliances" at bounding box center [267, 303] width 163 height 17
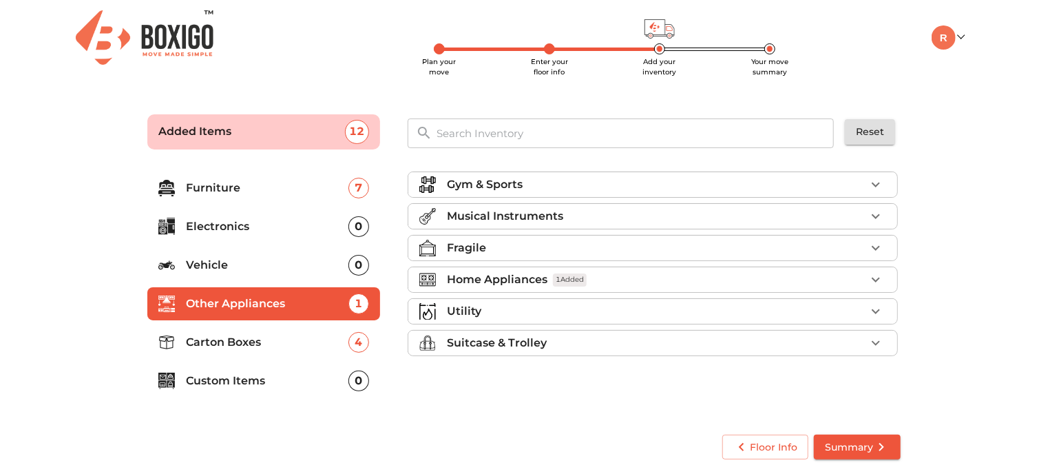
click at [202, 225] on p "Electronics" at bounding box center [267, 226] width 163 height 17
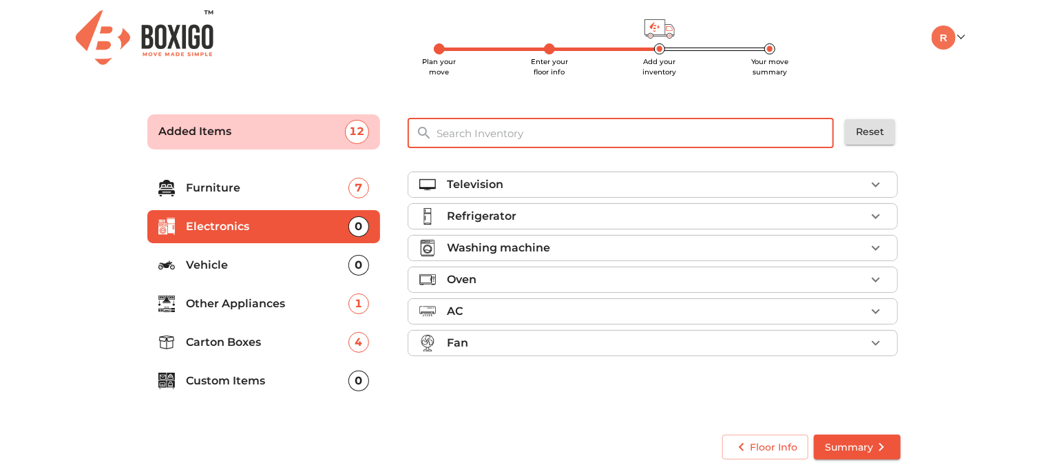
click at [517, 130] on input "text" at bounding box center [635, 133] width 415 height 30
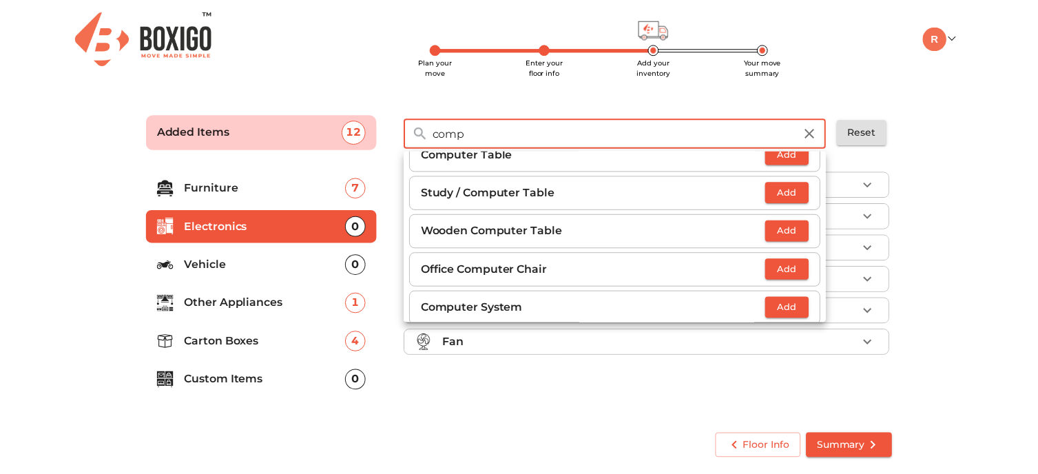
scroll to position [30, 0]
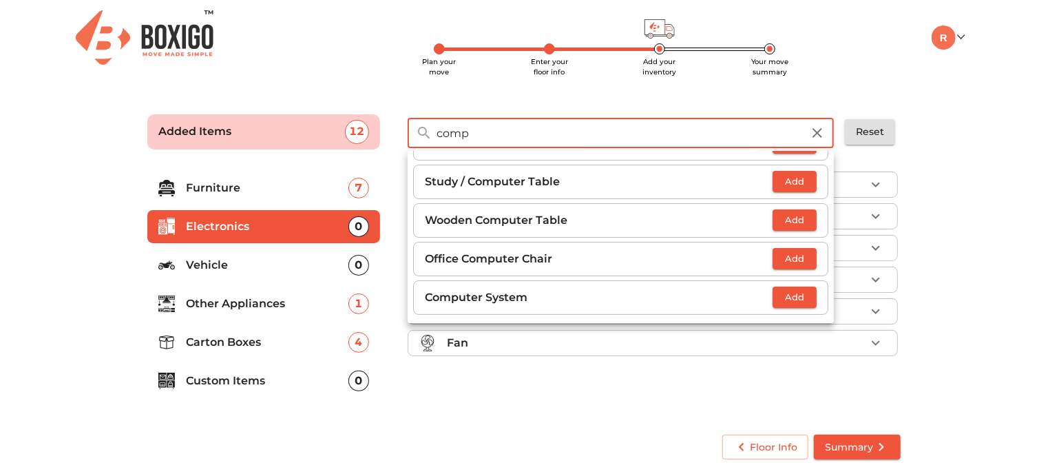
type input "comp"
click at [785, 299] on span "Add" at bounding box center [795, 297] width 30 height 16
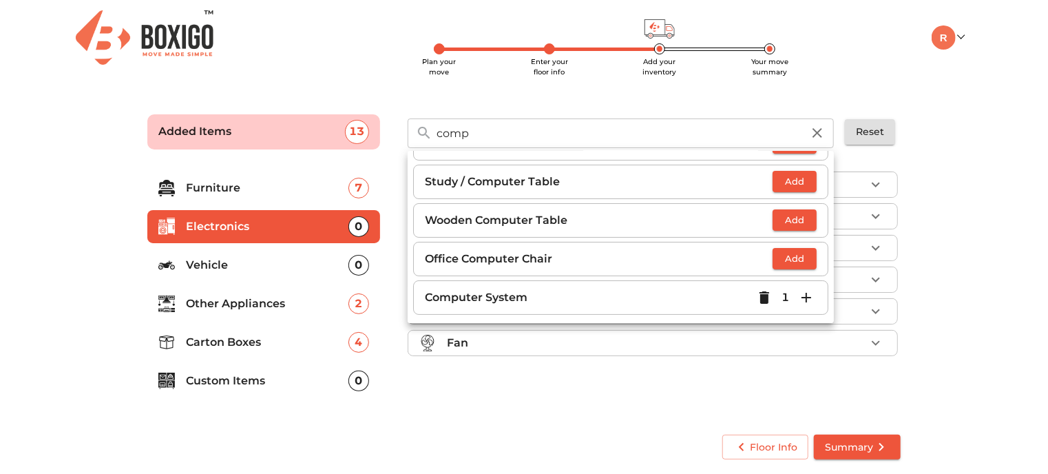
click at [648, 384] on div "Television Refrigerator Washing machine Oven AC Fan" at bounding box center [654, 290] width 504 height 260
click at [822, 129] on icon "button" at bounding box center [817, 133] width 17 height 17
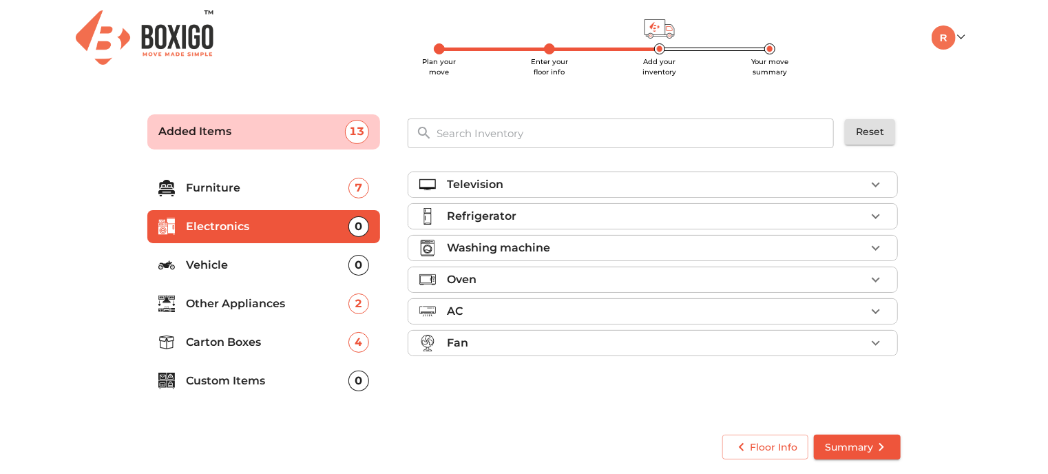
click at [860, 452] on span "Summary" at bounding box center [857, 447] width 65 height 17
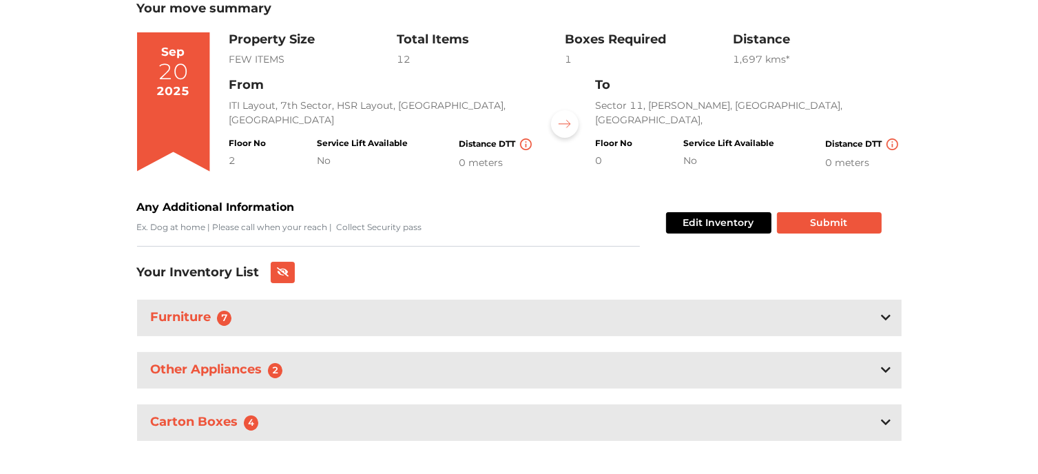
scroll to position [113, 0]
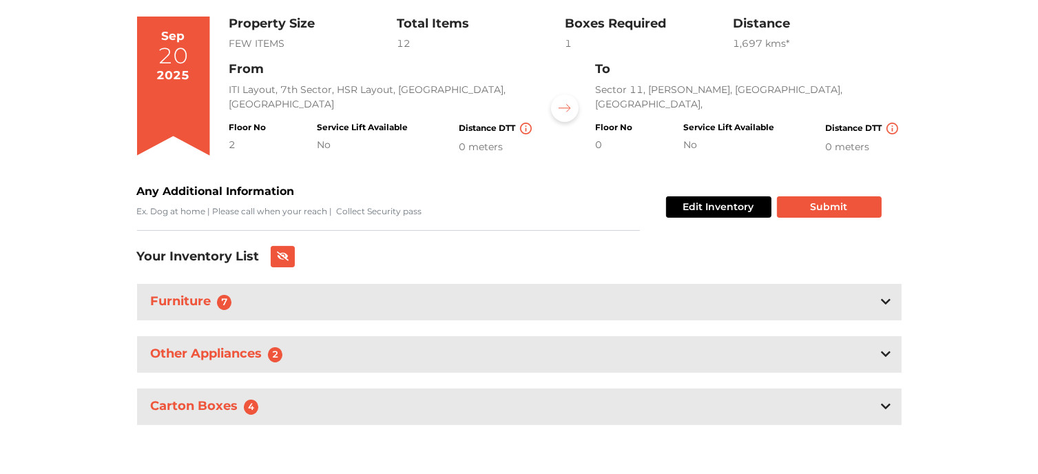
click at [886, 352] on icon at bounding box center [886, 354] width 10 height 11
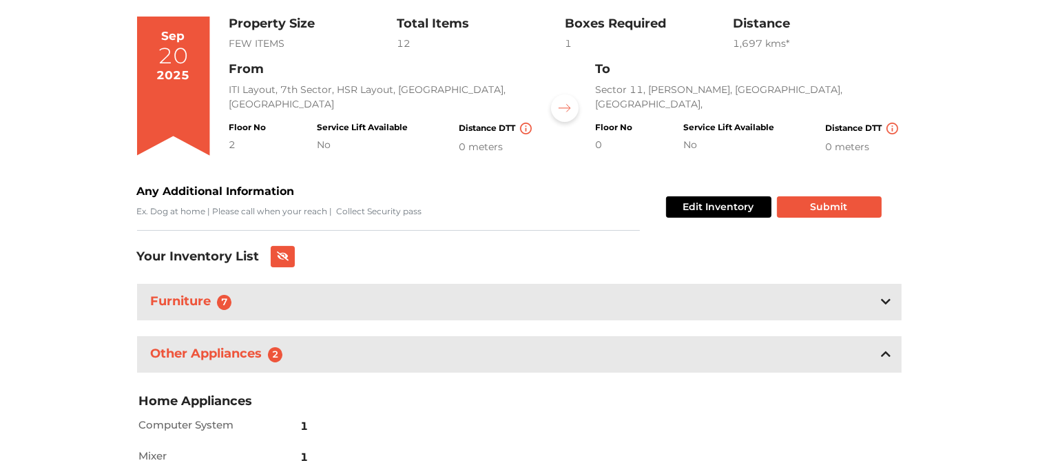
click at [886, 352] on icon at bounding box center [886, 354] width 10 height 6
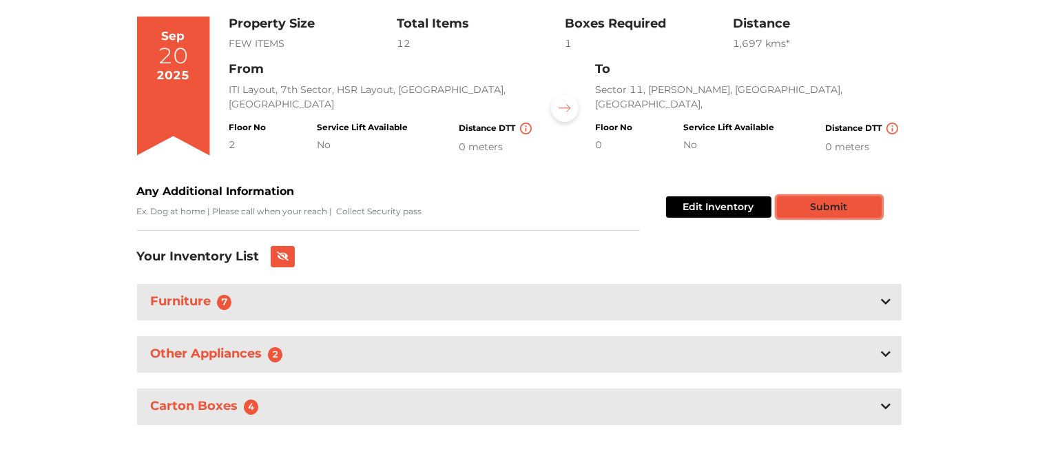
click at [845, 215] on button "Submit" at bounding box center [829, 206] width 105 height 21
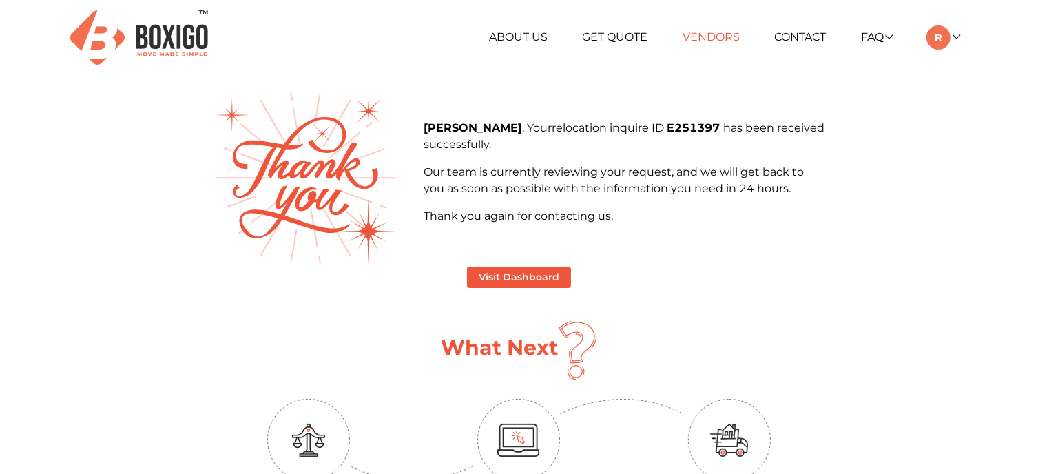
click at [707, 41] on link "Vendors" at bounding box center [711, 36] width 57 height 13
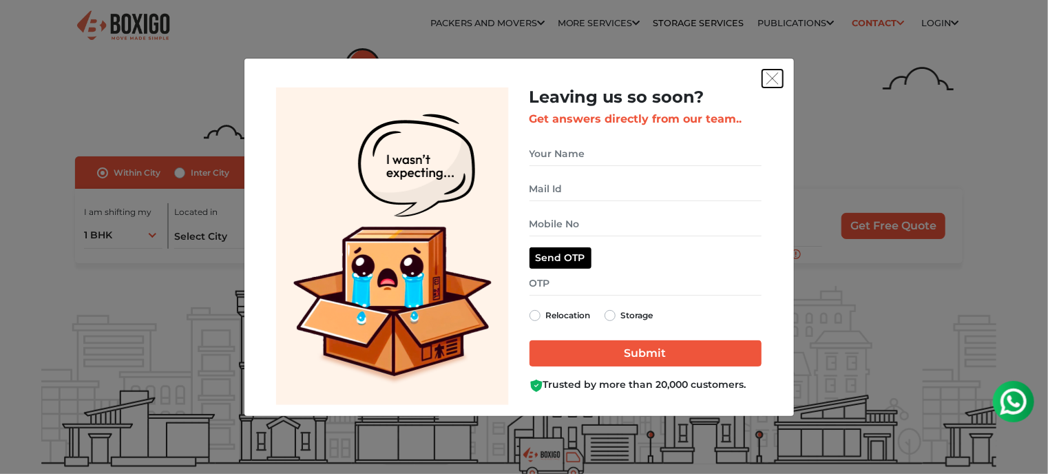
click at [774, 82] on img "get free quote dialog" at bounding box center [773, 78] width 12 height 12
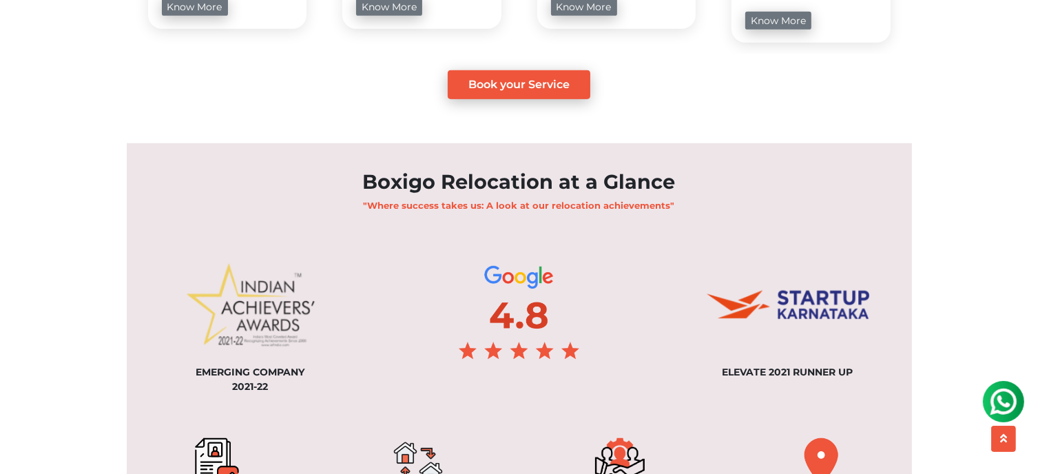
scroll to position [1033, 0]
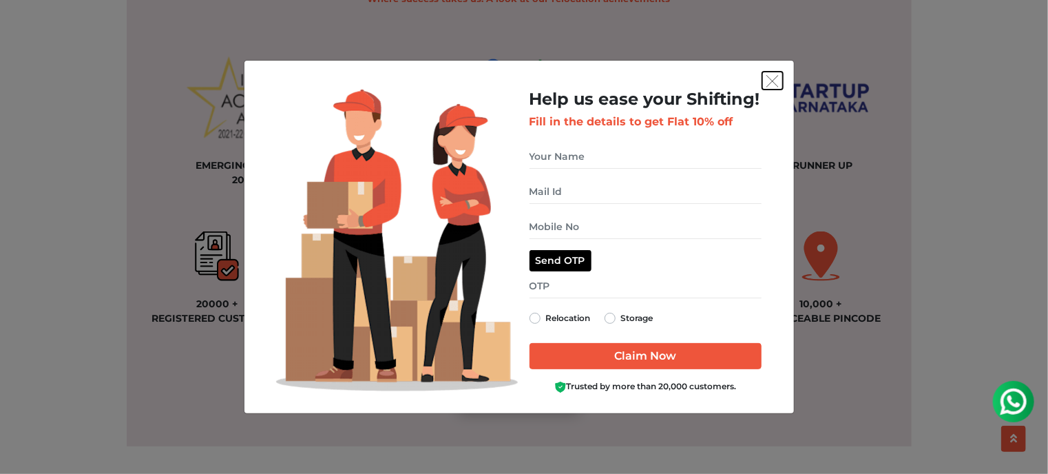
click at [772, 78] on img "get free quote dialog" at bounding box center [773, 81] width 12 height 12
